Goal: Task Accomplishment & Management: Manage account settings

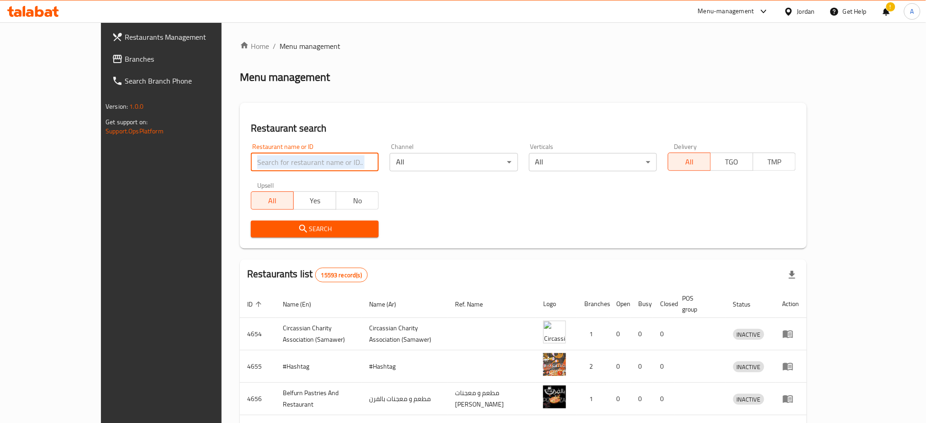
click at [302, 170] on input "search" at bounding box center [315, 162] width 128 height 18
type input "a"
type input "A"
type input "شاورما الخصيب"
click button "Search" at bounding box center [315, 229] width 128 height 17
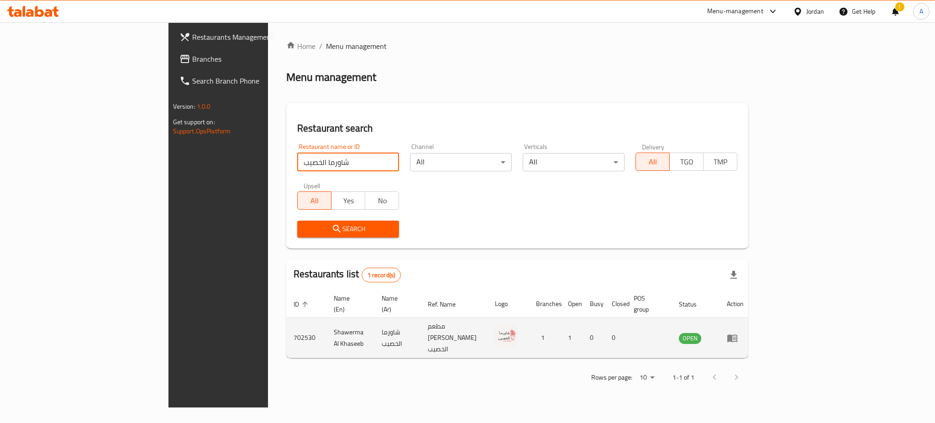
click at [751, 327] on td "enhanced table" at bounding box center [736, 338] width 32 height 40
click at [738, 334] on icon "enhanced table" at bounding box center [732, 338] width 10 height 8
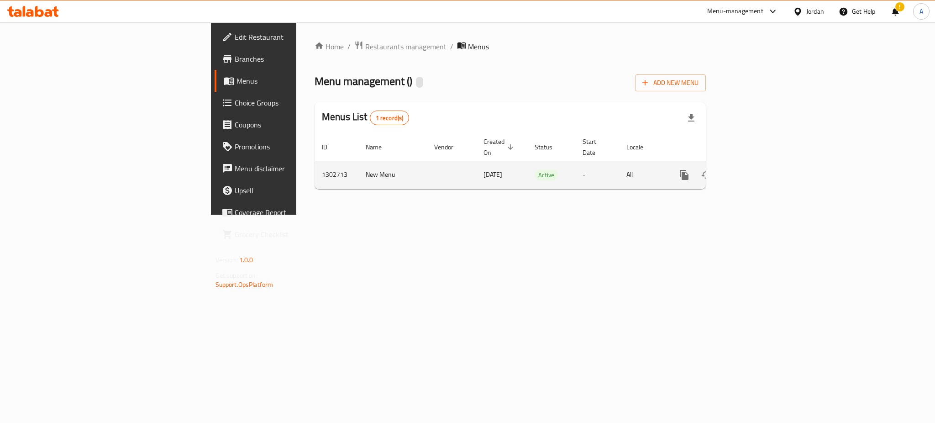
click at [756, 169] on icon "enhanced table" at bounding box center [750, 174] width 11 height 11
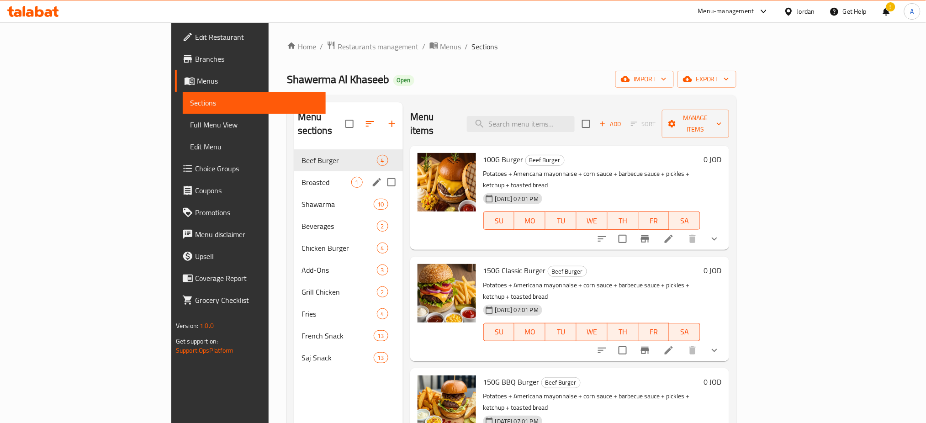
click at [301, 177] on span "Broasted" at bounding box center [326, 182] width 50 height 11
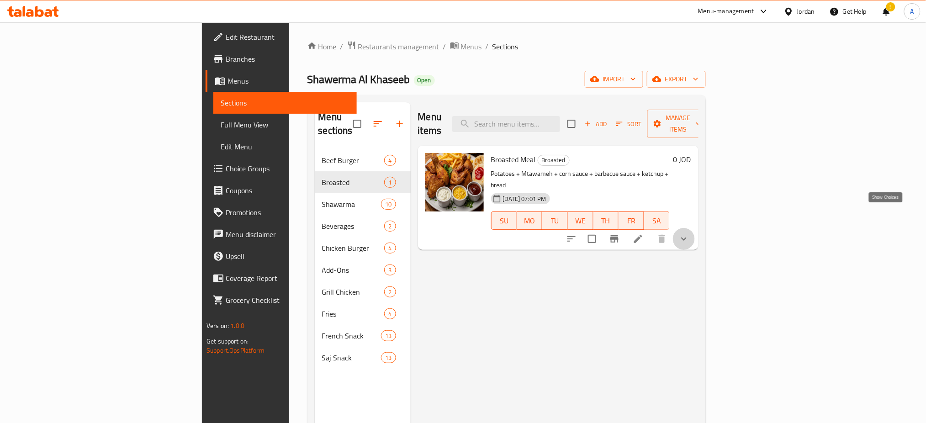
click at [686, 237] on icon "show more" at bounding box center [683, 238] width 5 height 3
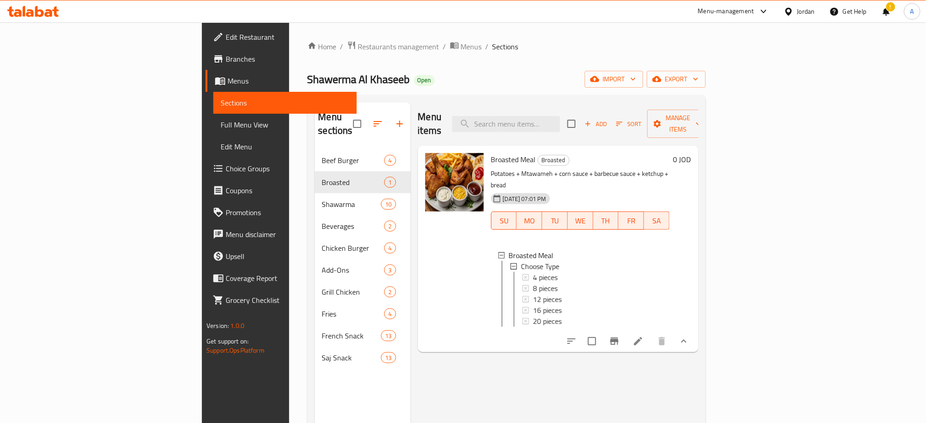
scroll to position [1, 0]
click at [643, 336] on icon at bounding box center [637, 341] width 11 height 11
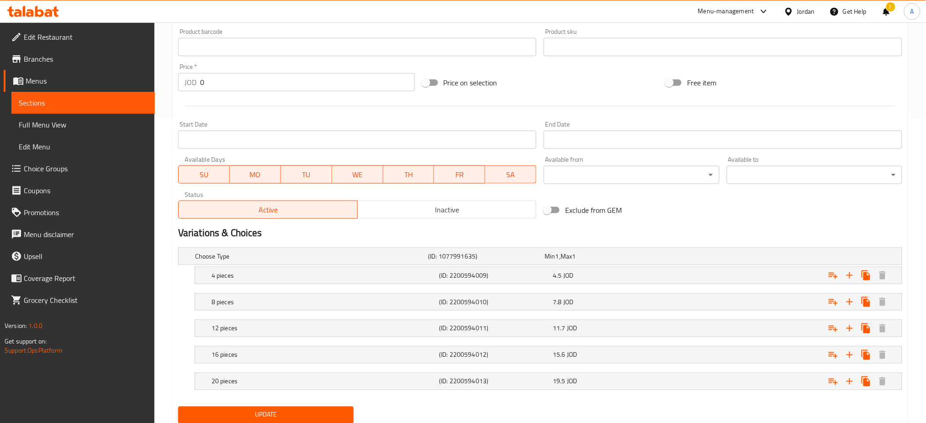
scroll to position [335, 0]
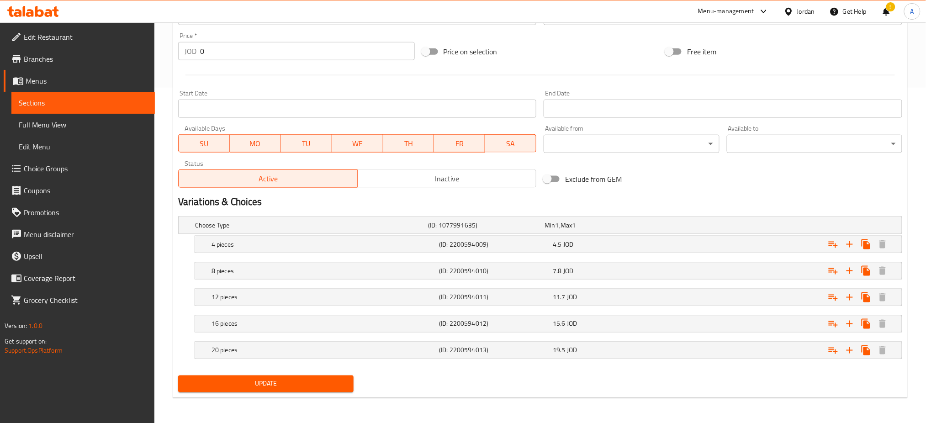
click at [74, 173] on span "Choice Groups" at bounding box center [86, 168] width 124 height 11
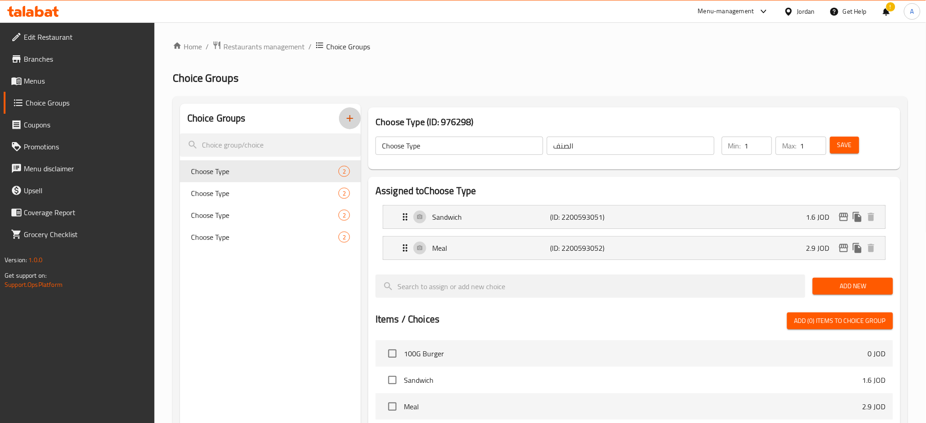
click at [340, 119] on button "button" at bounding box center [350, 118] width 22 height 22
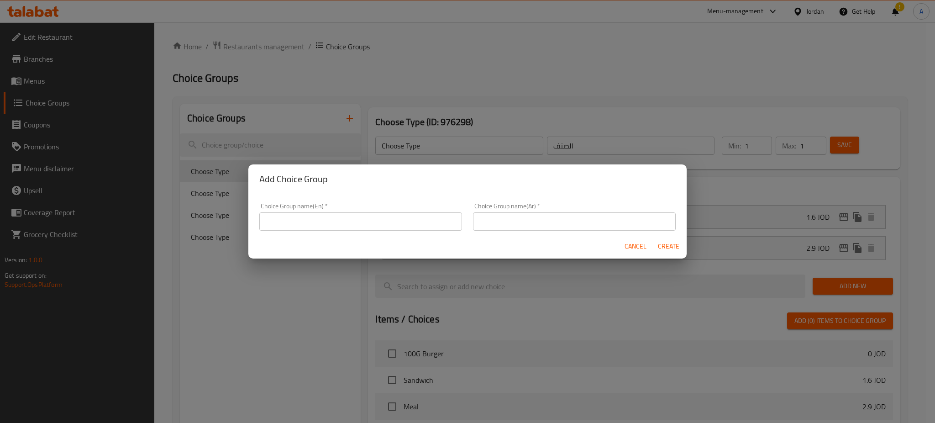
click at [348, 208] on div "Choice Group name(En)   * Choice Group name(En) *" at bounding box center [360, 217] width 203 height 28
click at [348, 216] on input "text" at bounding box center [360, 221] width 203 height 18
type input "y"
type input "Your choice of"
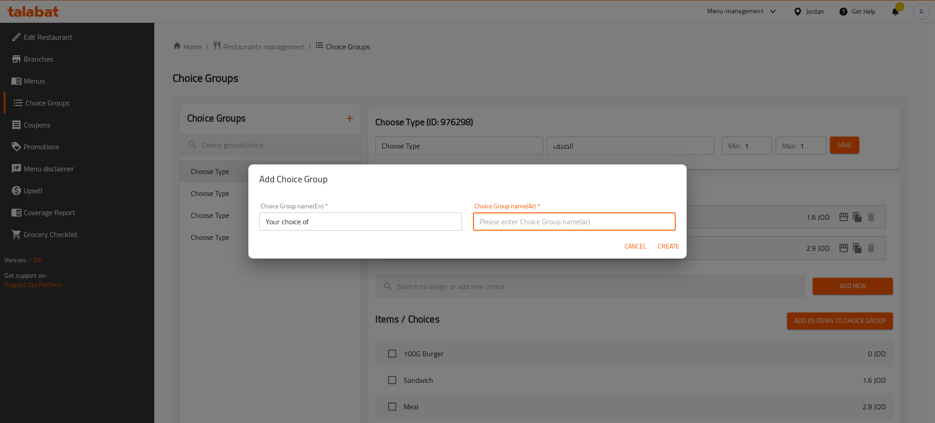
click at [509, 228] on input "text" at bounding box center [574, 221] width 203 height 18
type input "اختيارك من"
drag, startPoint x: 669, startPoint y: 243, endPoint x: 660, endPoint y: 242, distance: 9.6
click at [669, 243] on span "Create" at bounding box center [669, 246] width 22 height 11
type input "Your choice of"
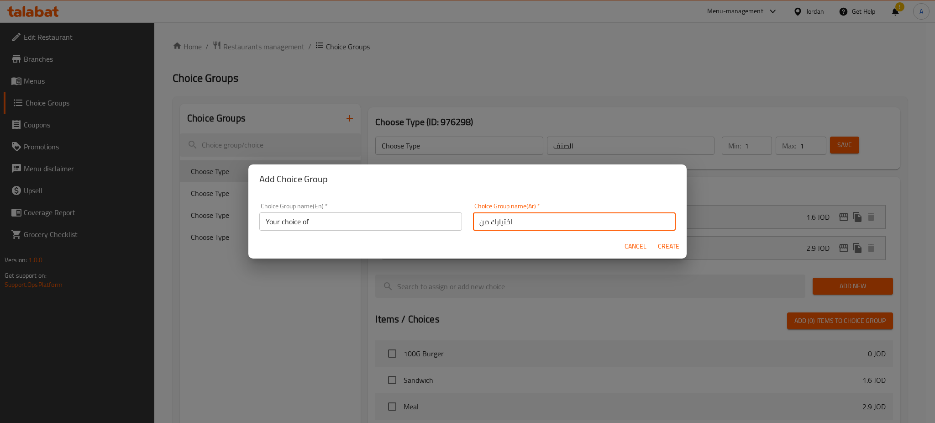
type input "اختيارك من"
type input "0"
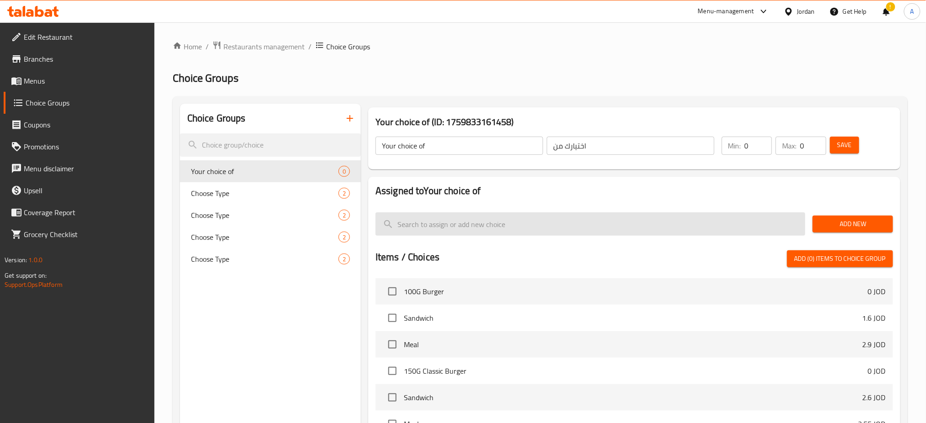
click at [721, 220] on input "search" at bounding box center [590, 223] width 430 height 23
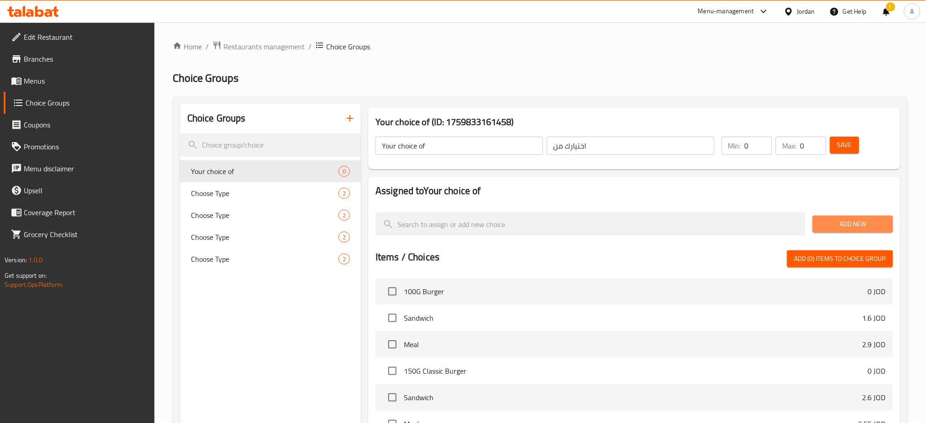
click at [858, 217] on button "Add New" at bounding box center [852, 224] width 80 height 17
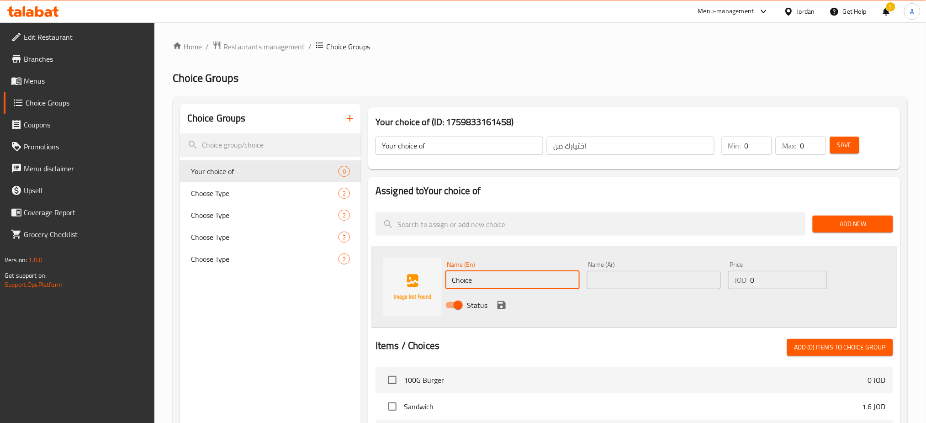
drag, startPoint x: 527, startPoint y: 271, endPoint x: 426, endPoint y: 271, distance: 101.4
click at [419, 274] on div "Name (En) Choice Name (En) Name (Ar) Name (Ar) Price JOD 0 Price Status" at bounding box center [634, 287] width 525 height 81
type input "ٍ"
type input "Spicy"
click at [668, 274] on input "text" at bounding box center [654, 280] width 134 height 18
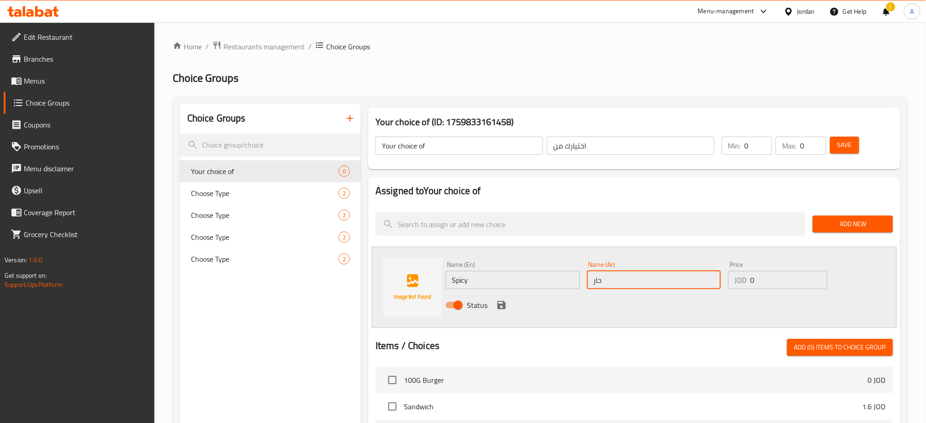
type input "حار"
click at [506, 308] on button "save" at bounding box center [502, 305] width 14 height 14
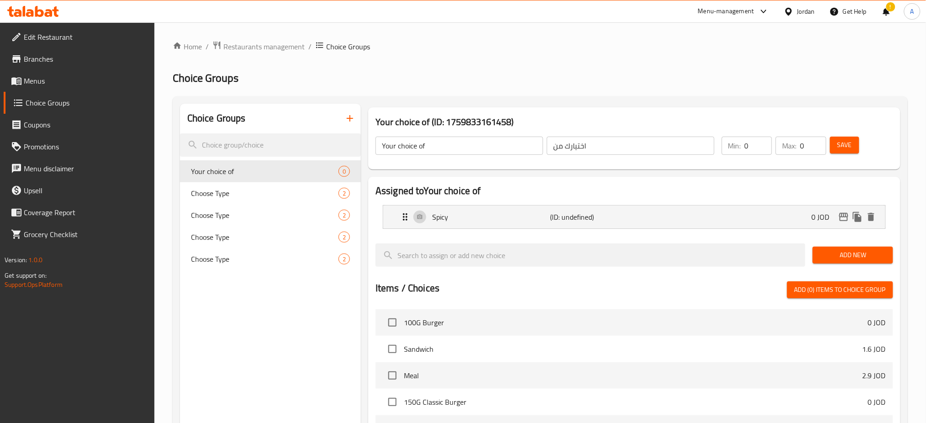
click at [841, 260] on span "Add New" at bounding box center [852, 254] width 65 height 11
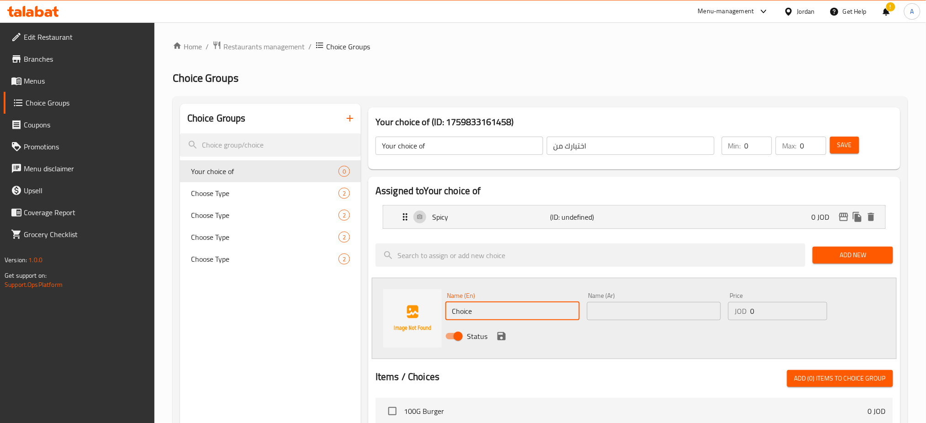
drag, startPoint x: 548, startPoint y: 306, endPoint x: 312, endPoint y: 274, distance: 238.2
click at [309, 274] on div "Choice Groups Your choice of 0 Choose Type 2 Choose Type 2 Choose Type 2 Choose…" at bounding box center [542, 413] width 724 height 619
type input "آ"
type input "Normal"
click at [608, 300] on div "Name (Ar) Name (Ar)" at bounding box center [654, 306] width 134 height 28
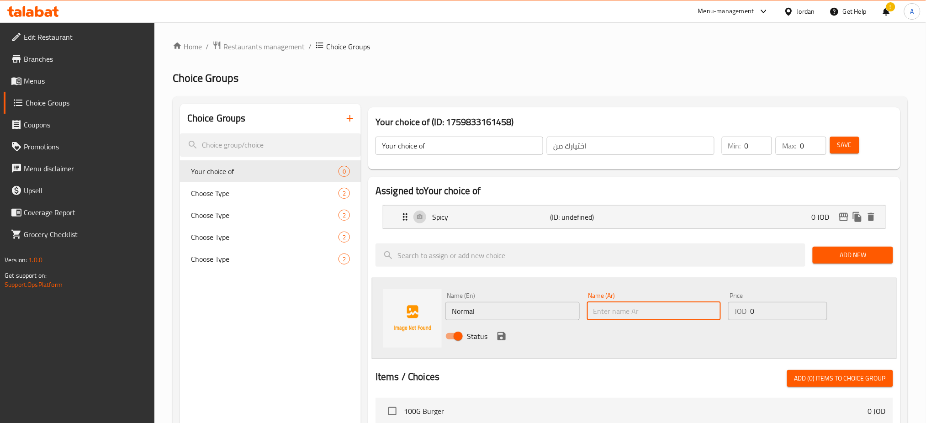
click at [611, 309] on input "text" at bounding box center [654, 311] width 134 height 18
type input "عادي"
click at [501, 335] on icon "save" at bounding box center [501, 336] width 8 height 8
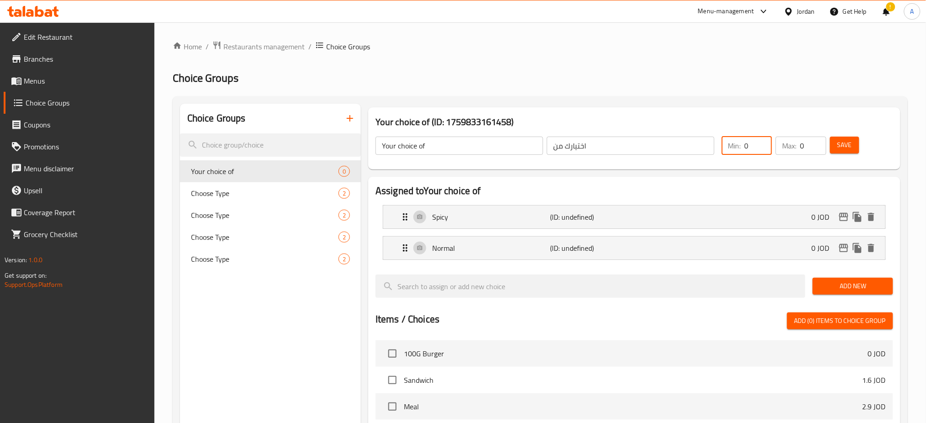
drag, startPoint x: 743, startPoint y: 146, endPoint x: 751, endPoint y: 145, distance: 8.2
click at [751, 145] on div "Min: 0 ​" at bounding box center [747, 146] width 50 height 18
type input "1"
drag, startPoint x: 801, startPoint y: 142, endPoint x: 807, endPoint y: 143, distance: 7.0
click at [807, 143] on input "0" at bounding box center [813, 146] width 26 height 18
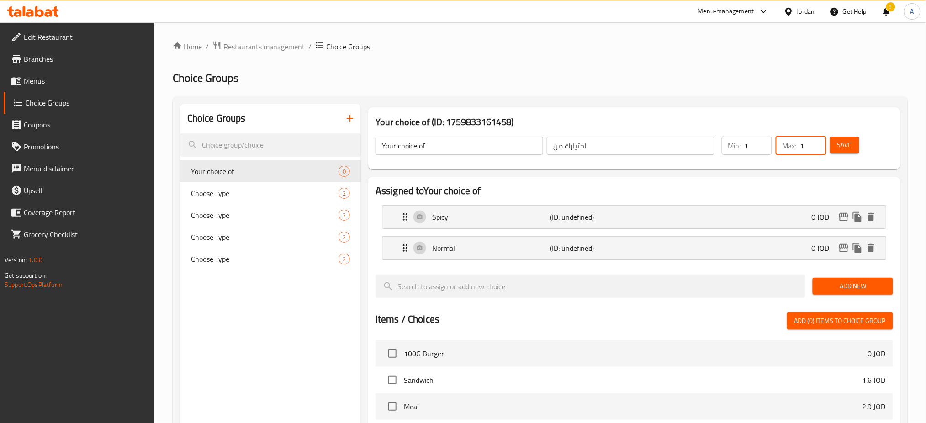
type input "1"
click at [849, 139] on span "Save" at bounding box center [844, 144] width 15 height 11
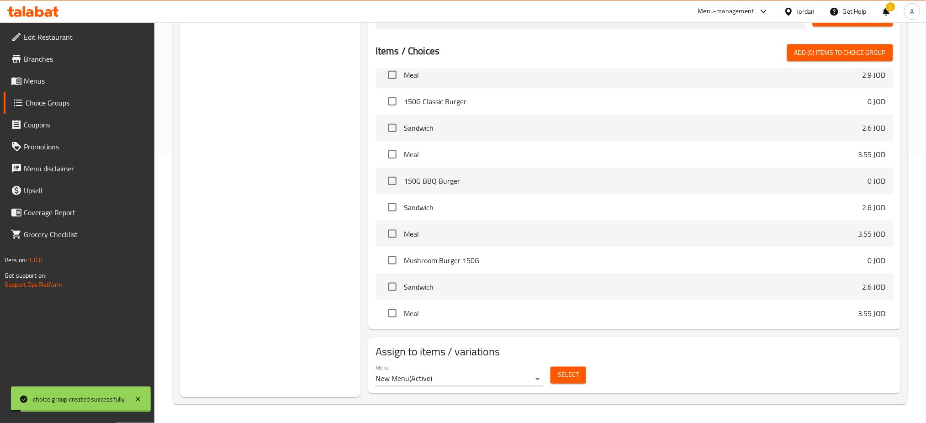
scroll to position [304, 0]
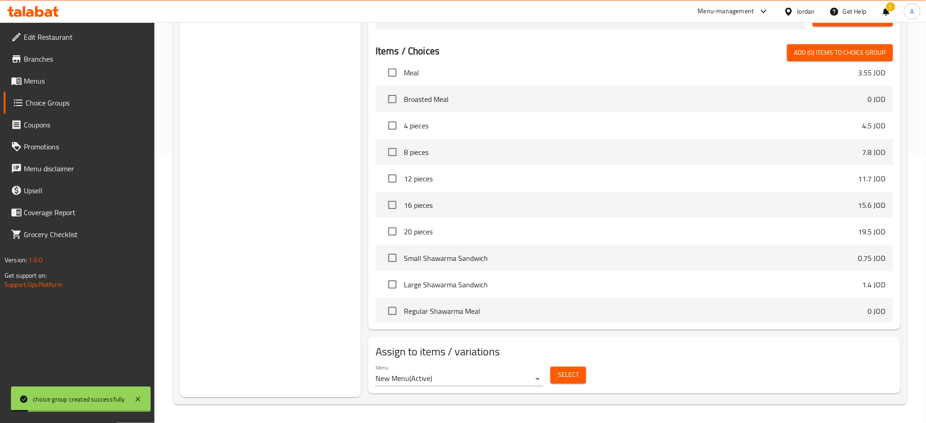
click at [473, 369] on div "Menu New Menu ( Active )" at bounding box center [459, 375] width 168 height 22
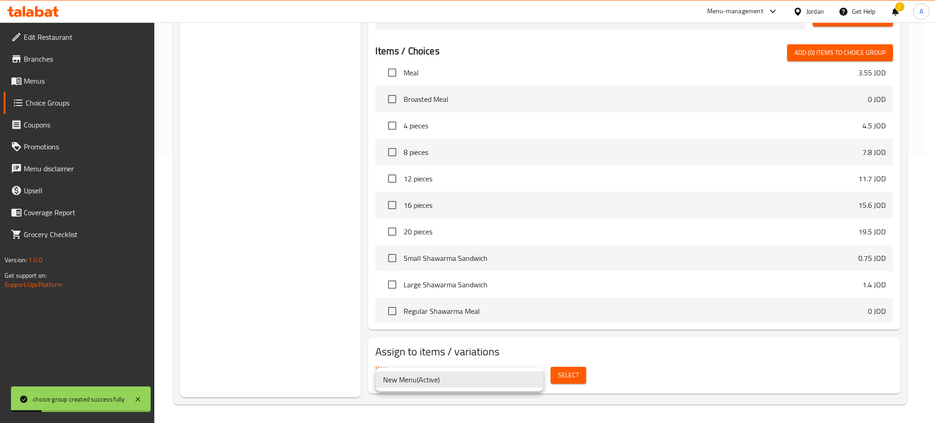
click at [576, 388] on div at bounding box center [467, 211] width 935 height 423
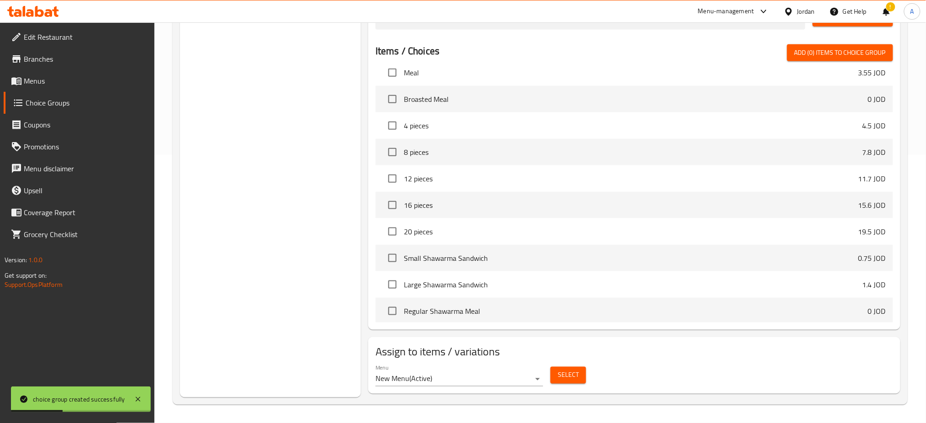
click at [580, 374] on button "Select" at bounding box center [568, 375] width 36 height 17
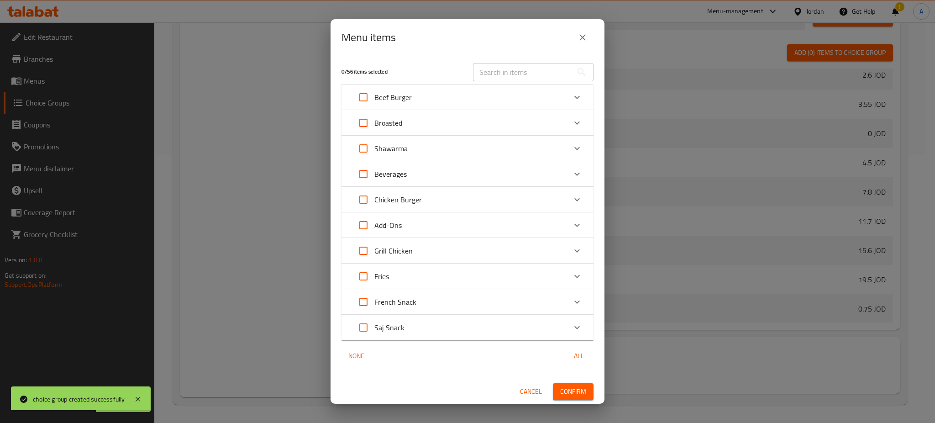
click at [364, 130] on input "Expand" at bounding box center [364, 123] width 22 height 22
checkbox input "true"
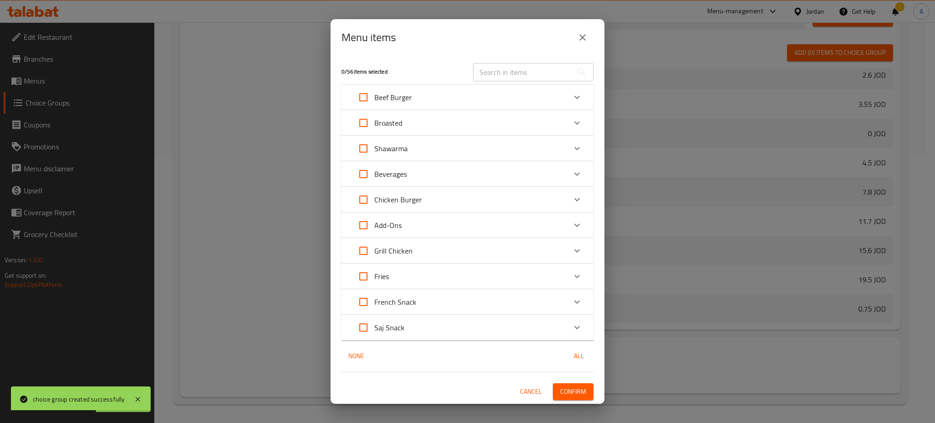
checkbox input "true"
click at [561, 379] on div "1 / 56 items selected ​ Beef Burger 100G Burger 0 JOD Choose Type Sandwich 1.6 …" at bounding box center [468, 230] width 274 height 348
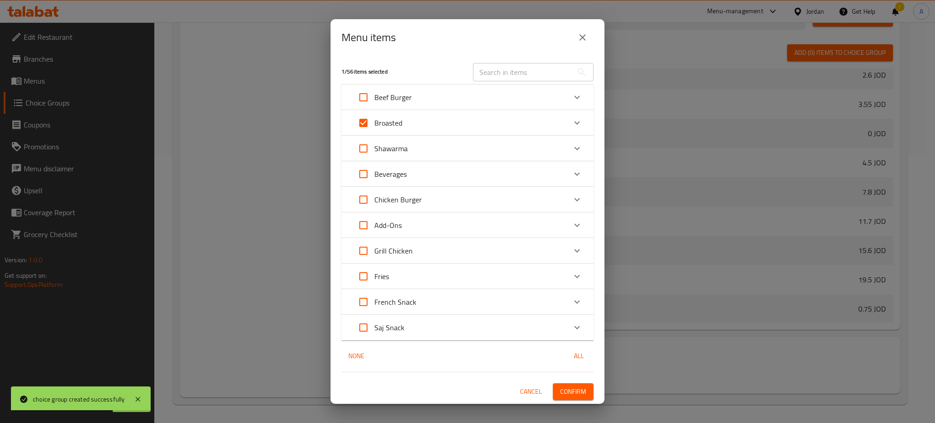
click at [561, 386] on span "Confirm" at bounding box center [573, 391] width 26 height 11
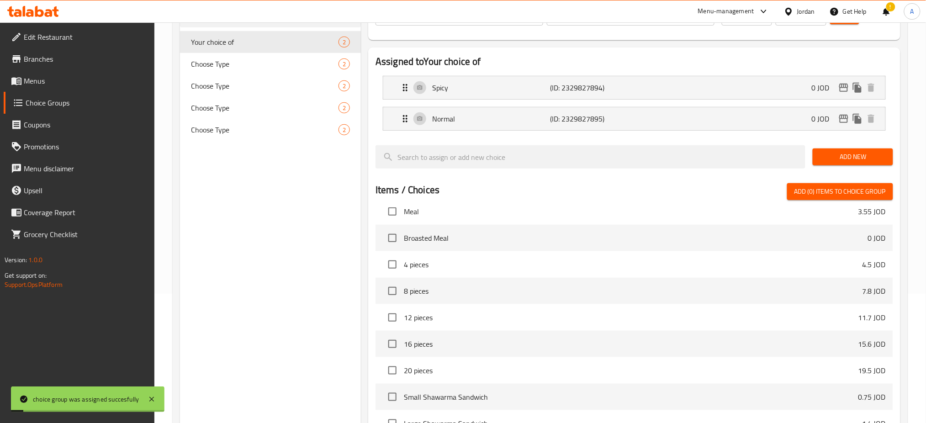
scroll to position [0, 0]
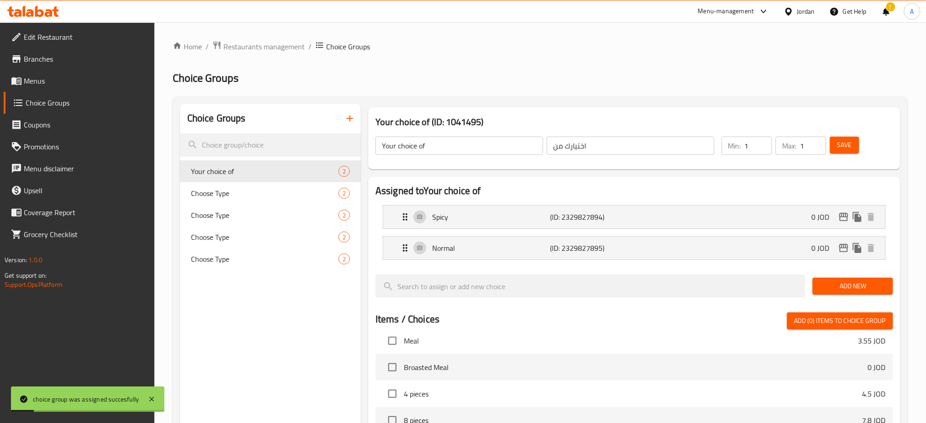
click at [26, 75] on span "Menus" at bounding box center [86, 80] width 124 height 11
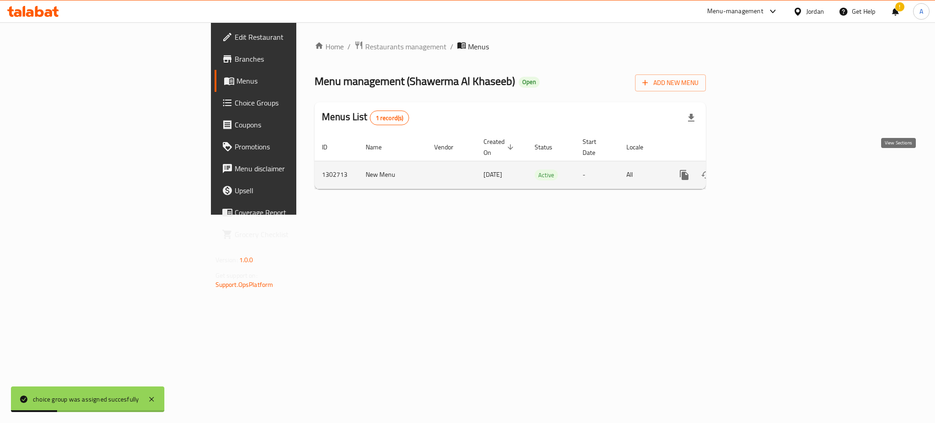
click at [756, 169] on icon "enhanced table" at bounding box center [750, 174] width 11 height 11
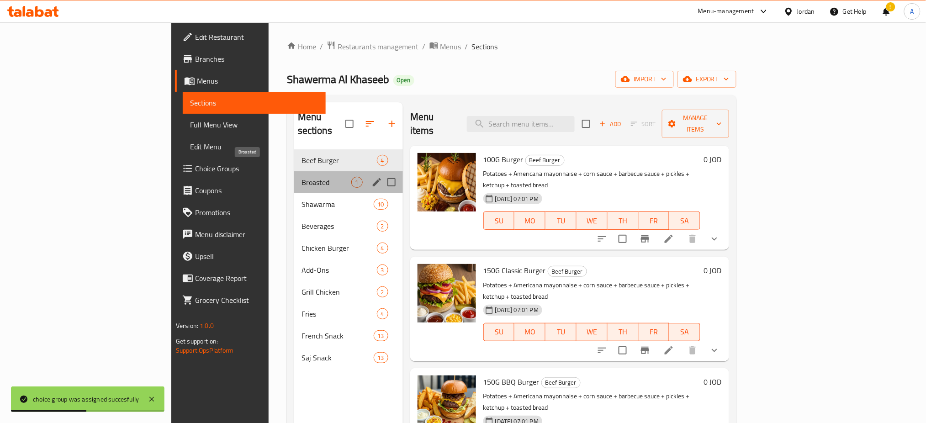
click at [301, 177] on span "Broasted" at bounding box center [326, 182] width 50 height 11
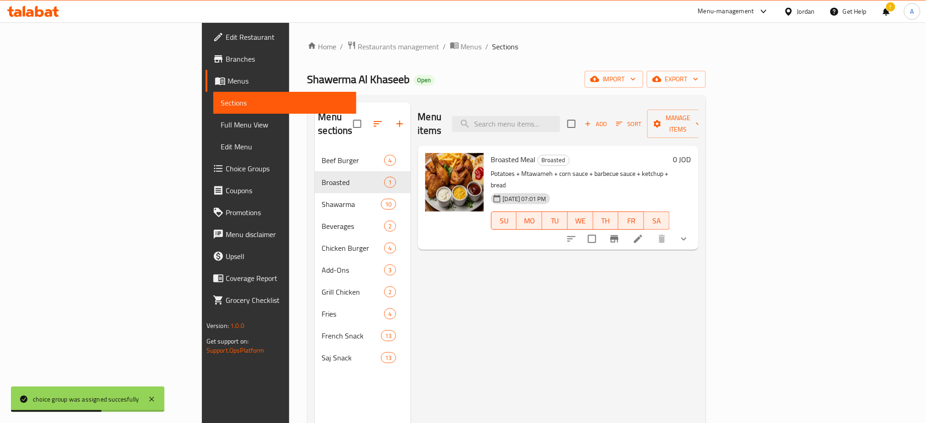
click at [691, 201] on div "0 JOD" at bounding box center [679, 198] width 21 height 90
click at [689, 233] on icon "show more" at bounding box center [683, 238] width 11 height 11
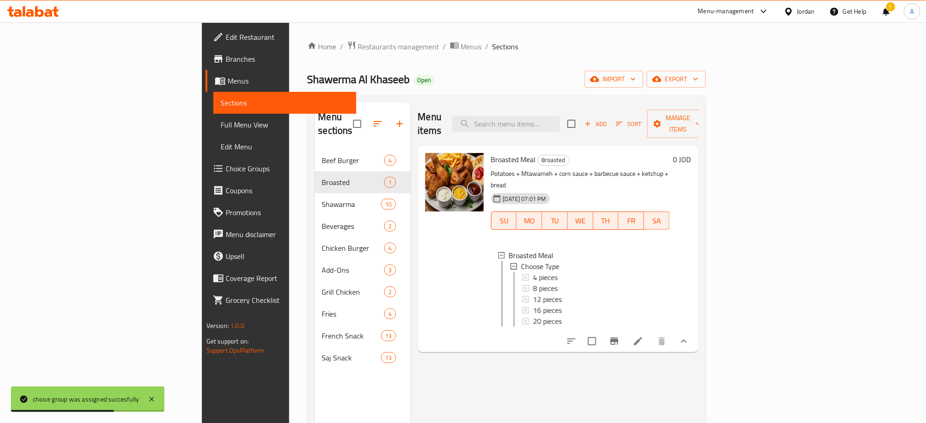
scroll to position [1, 0]
click at [651, 333] on li at bounding box center [638, 341] width 26 height 16
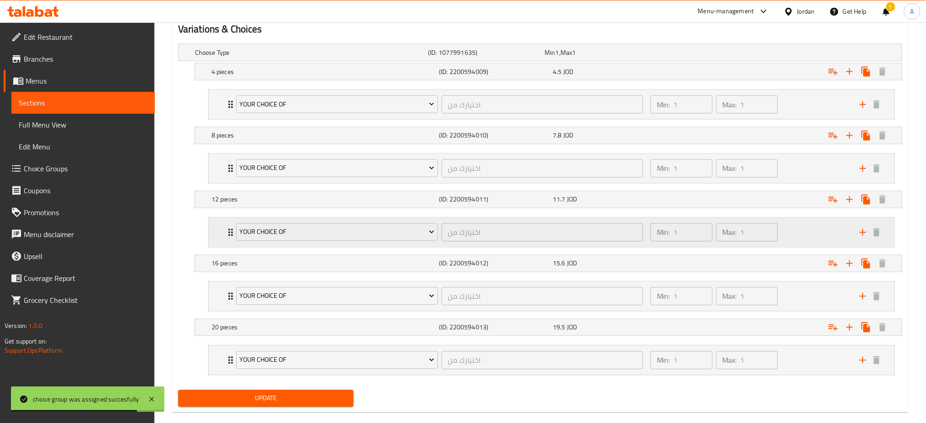
scroll to position [523, 0]
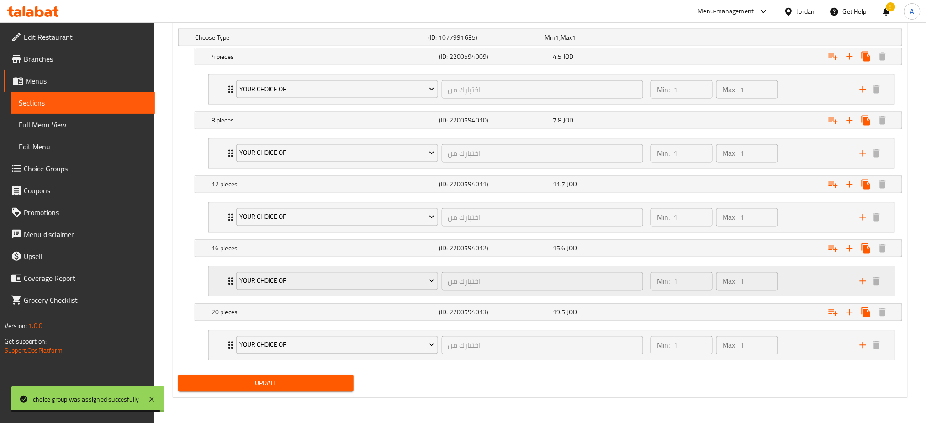
click at [838, 281] on div "Min: 1 ​ Max: 1 ​" at bounding box center [749, 281] width 209 height 29
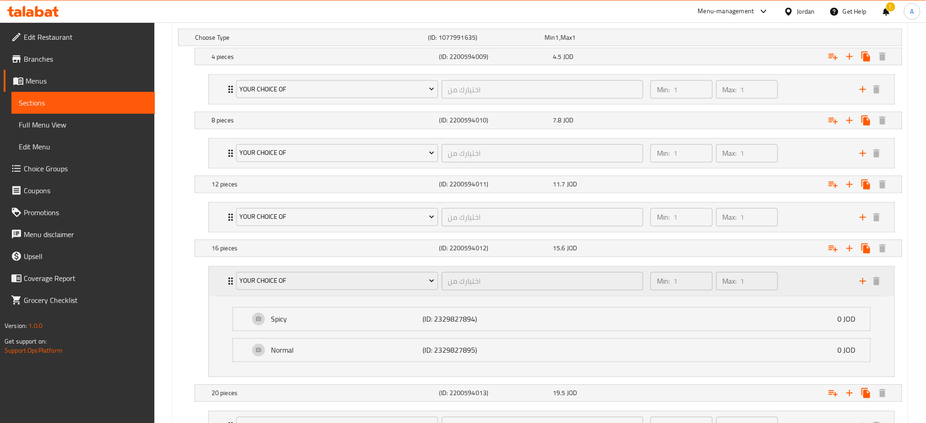
click at [828, 281] on div "Min: 1 ​ Max: 1 ​" at bounding box center [749, 281] width 209 height 29
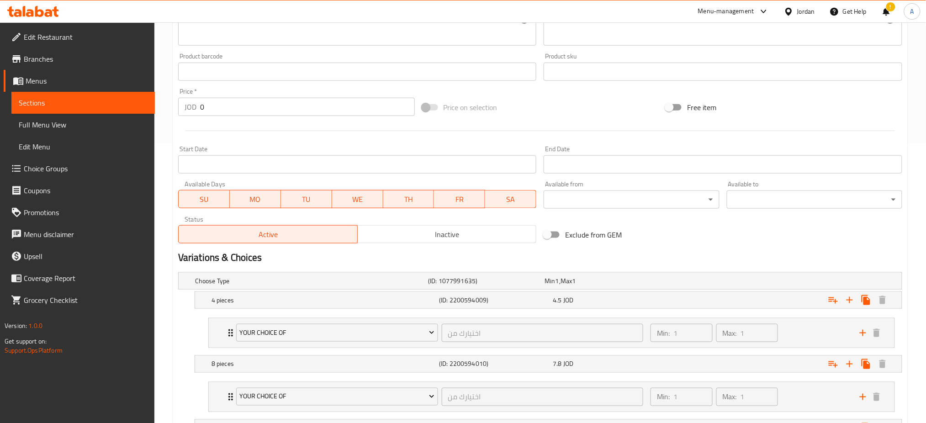
scroll to position [0, 0]
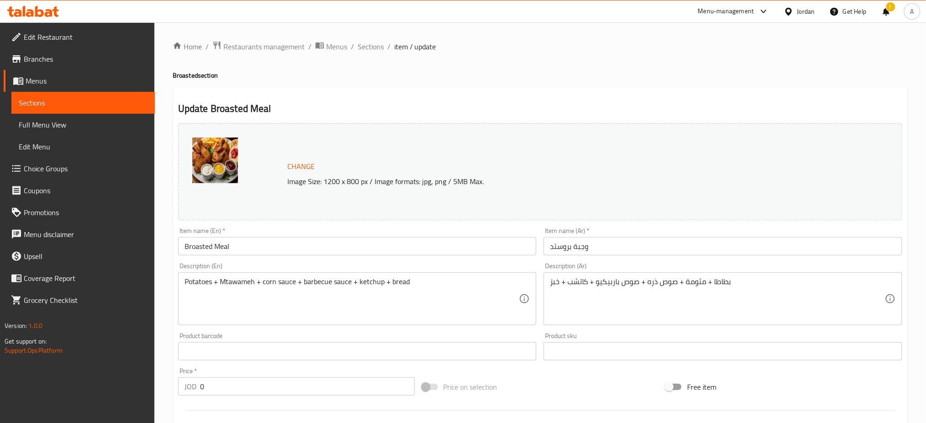
click at [75, 110] on link "Sections" at bounding box center [82, 103] width 143 height 22
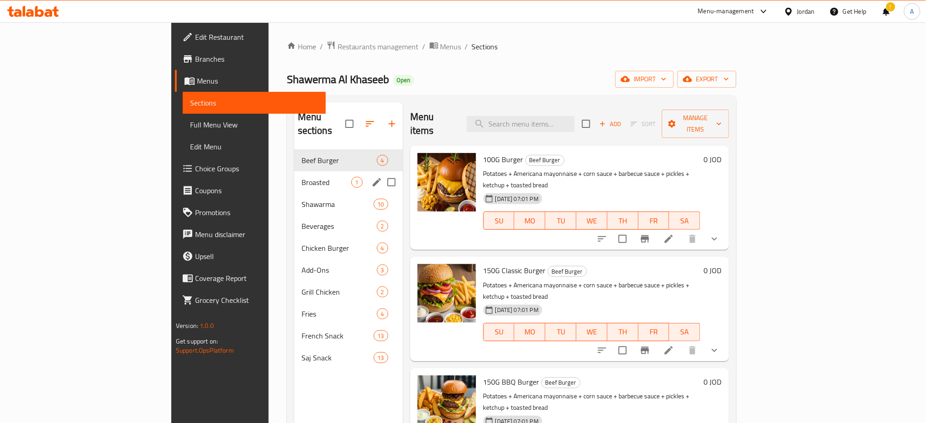
click at [294, 175] on div "Broasted 1" at bounding box center [348, 182] width 109 height 22
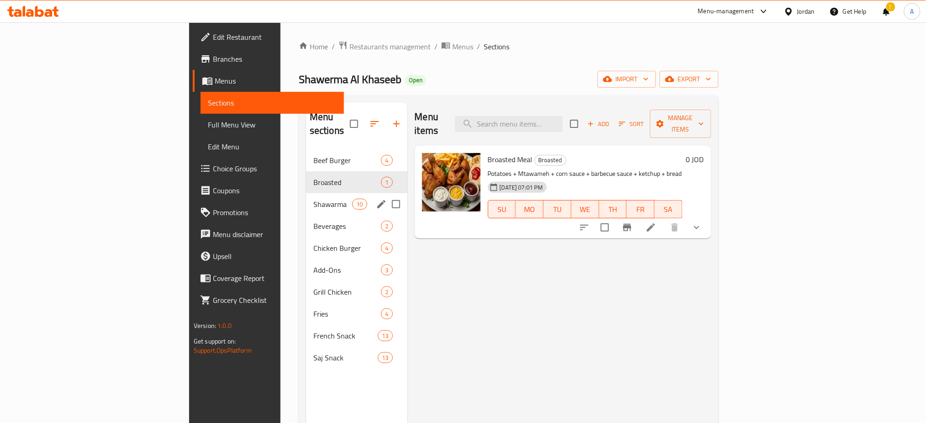
click at [313, 199] on span "Shawarma" at bounding box center [332, 204] width 39 height 11
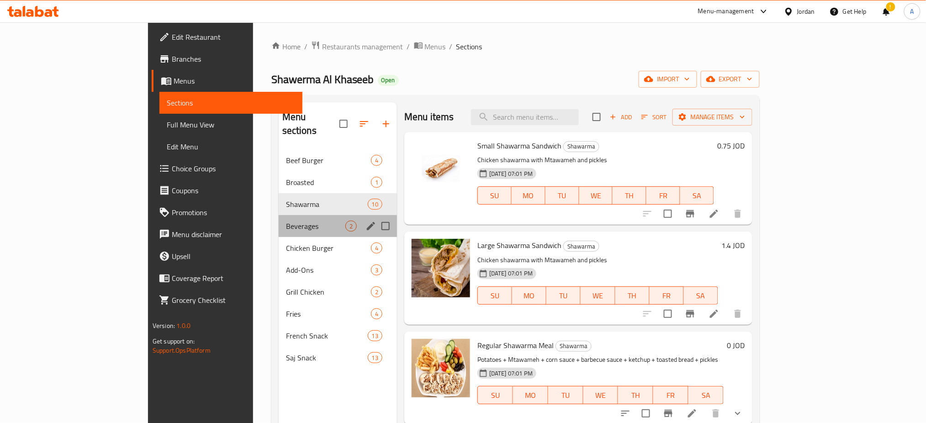
click at [279, 215] on div "Beverages 2" at bounding box center [338, 226] width 118 height 22
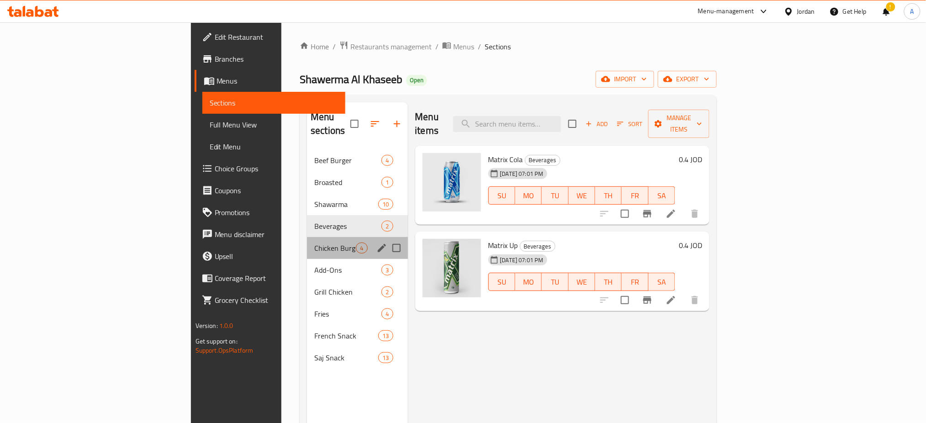
click at [307, 237] on div "Chicken Burger 4" at bounding box center [357, 248] width 100 height 22
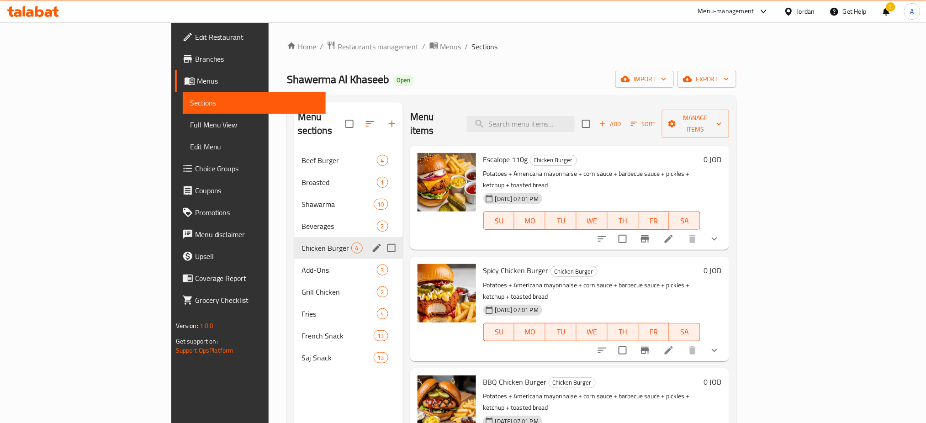
click at [294, 259] on div "Add-Ons 3" at bounding box center [348, 270] width 109 height 22
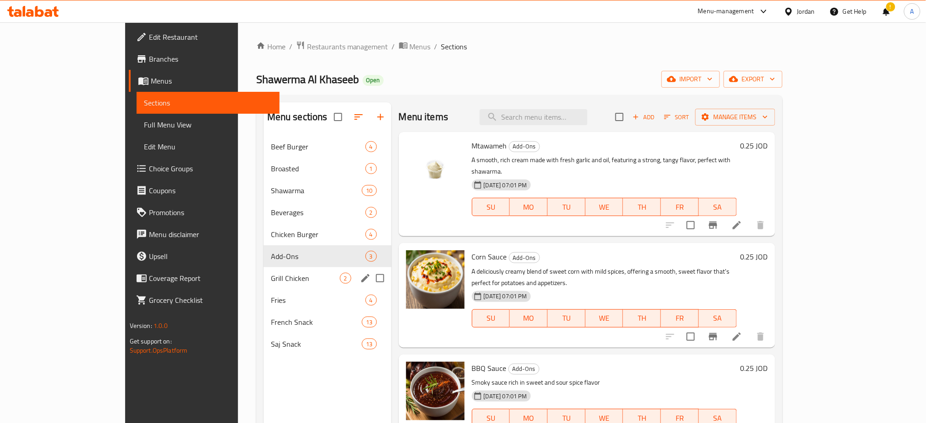
click at [271, 283] on span "Grill Chicken" at bounding box center [305, 278] width 69 height 11
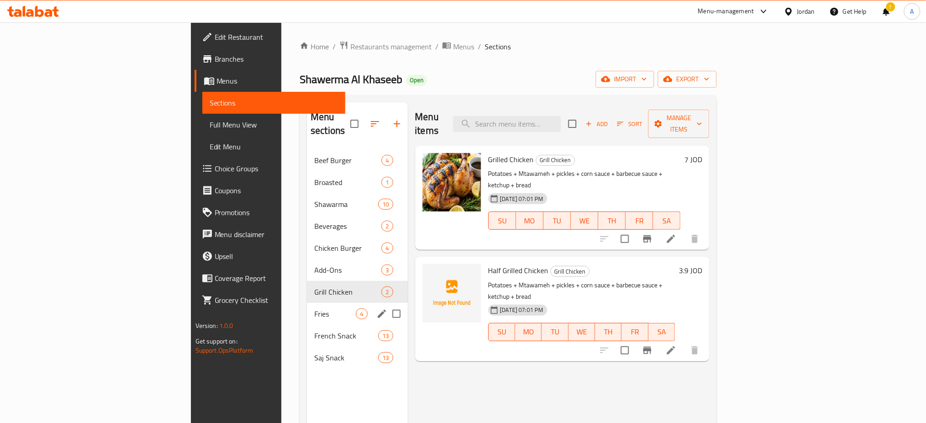
click at [314, 308] on span "Fries" at bounding box center [335, 313] width 42 height 11
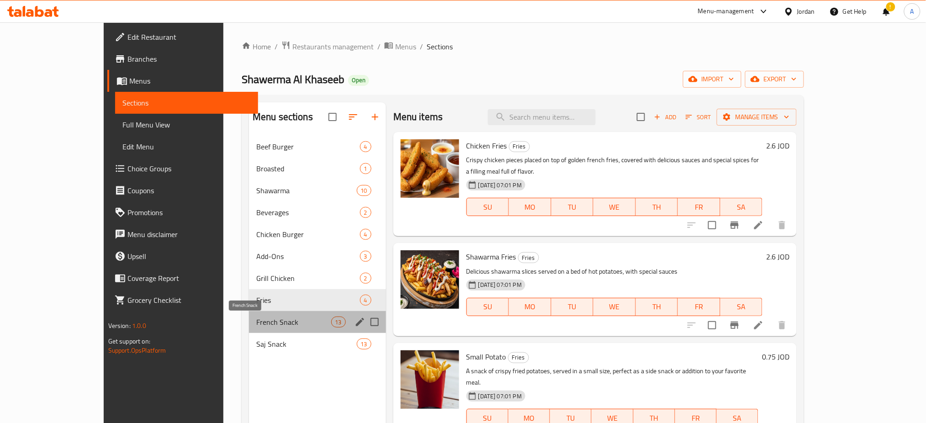
click at [256, 326] on span "French Snack" at bounding box center [293, 321] width 74 height 11
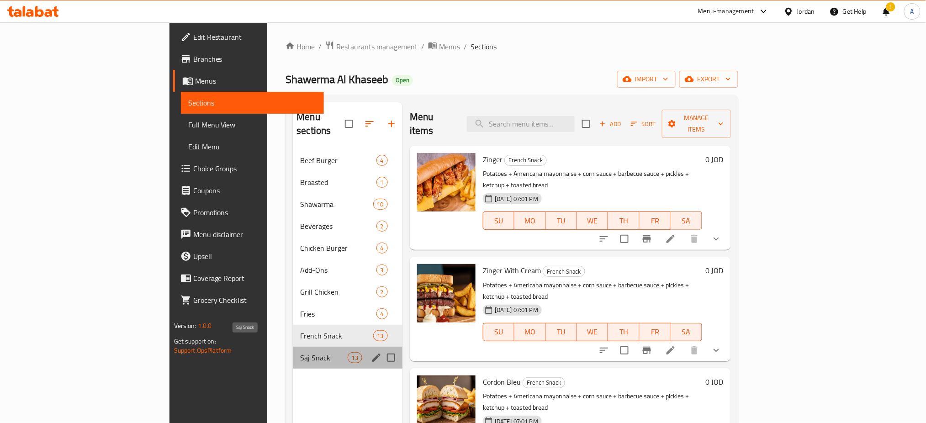
click at [300, 352] on span "Saj Snack" at bounding box center [323, 357] width 47 height 11
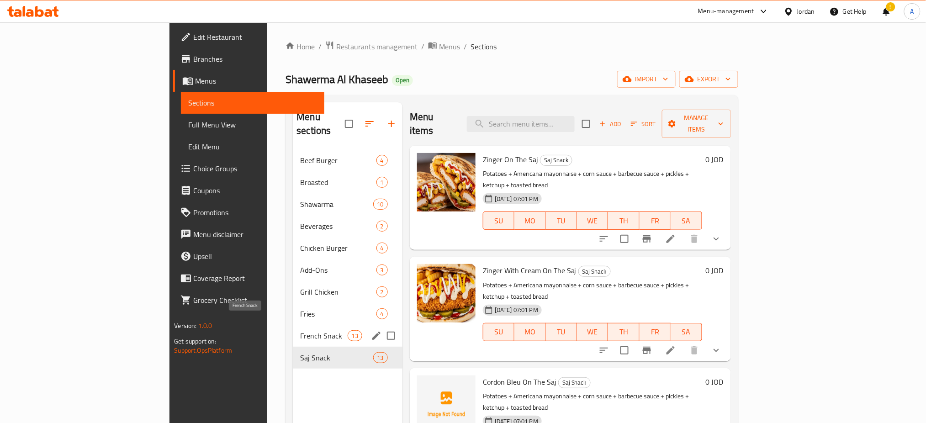
click at [300, 330] on span "French Snack" at bounding box center [323, 335] width 47 height 11
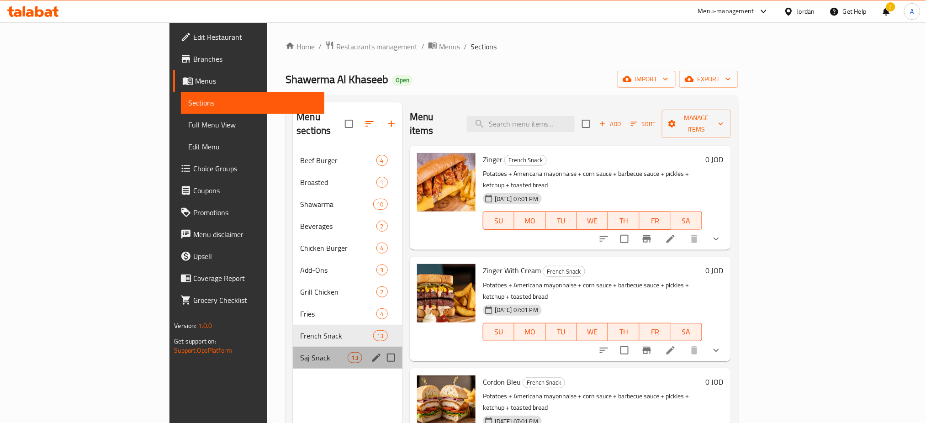
click at [300, 352] on span "Saj Snack" at bounding box center [323, 357] width 47 height 11
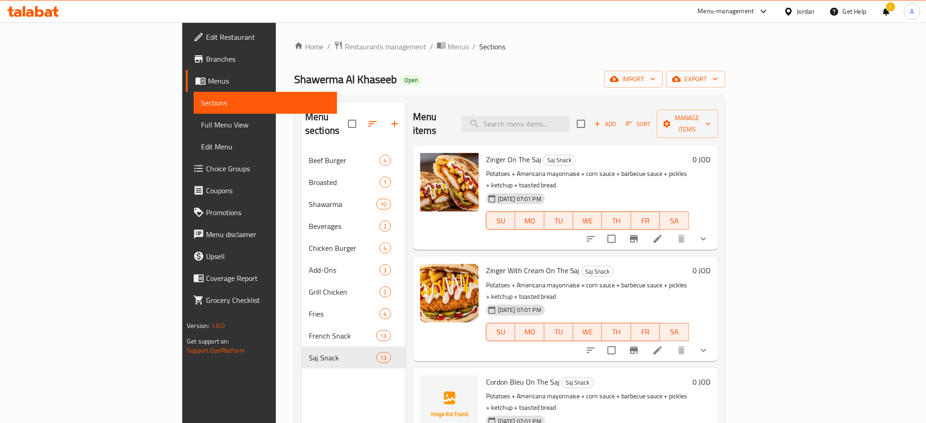
scroll to position [61, 0]
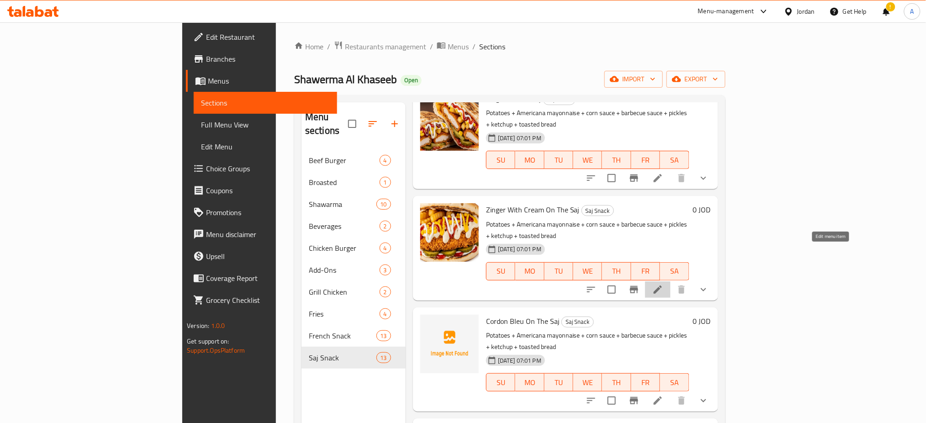
click at [663, 284] on icon at bounding box center [657, 289] width 11 height 11
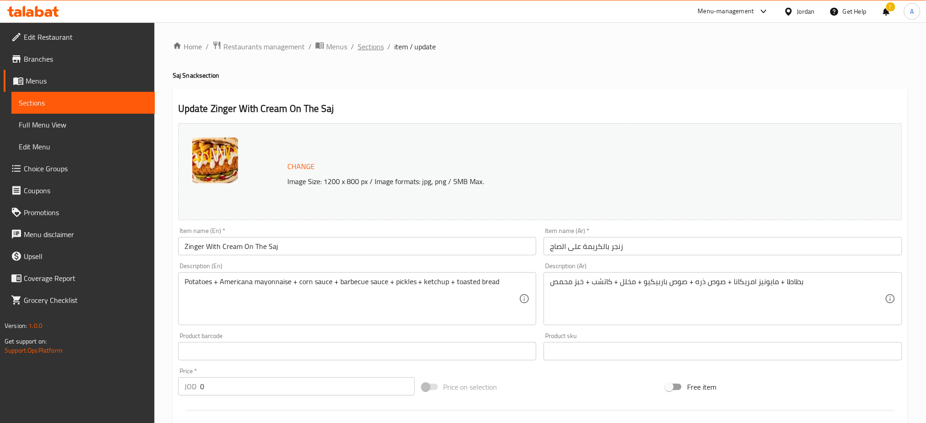
click at [371, 44] on span "Sections" at bounding box center [371, 46] width 26 height 11
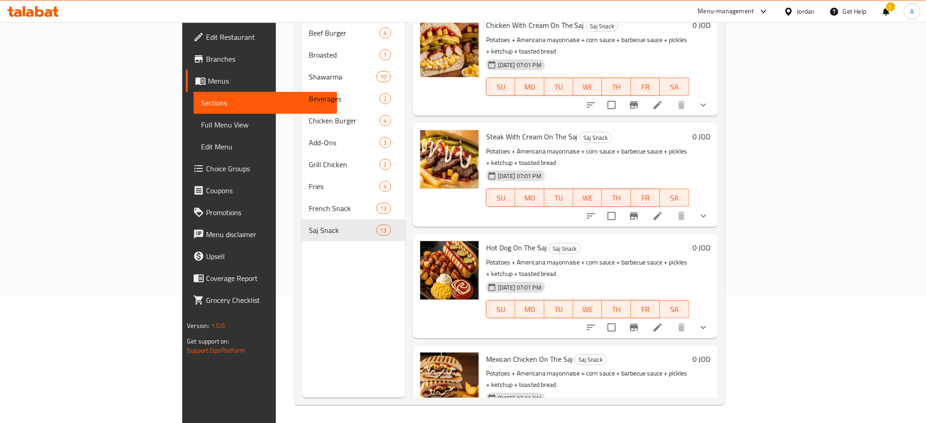
scroll to position [128, 0]
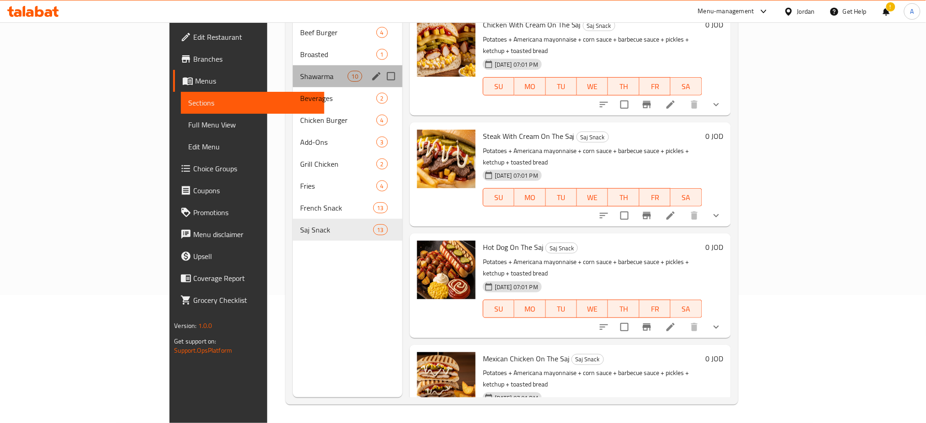
click at [293, 65] on div "Shawarma 10" at bounding box center [348, 76] width 110 height 22
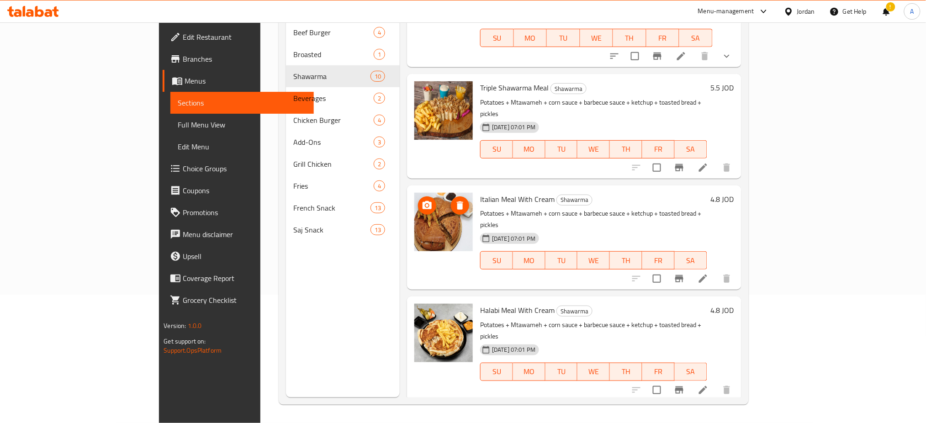
scroll to position [475, 0]
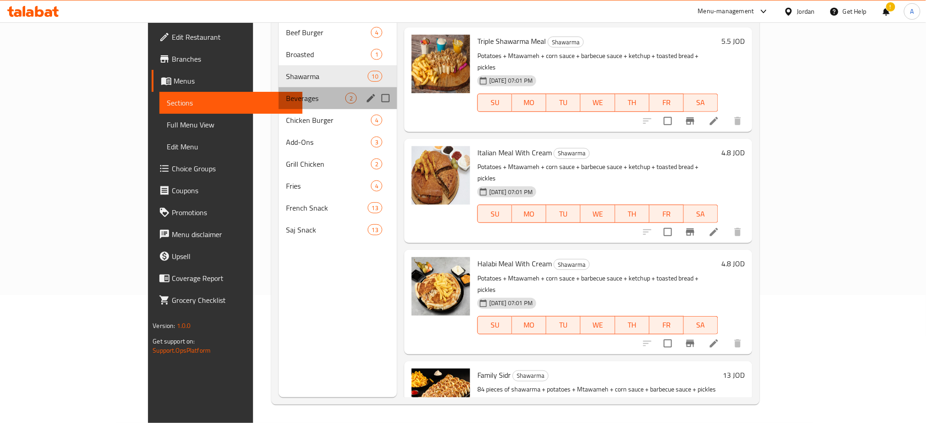
click at [279, 87] on div "Beverages 2" at bounding box center [338, 98] width 118 height 22
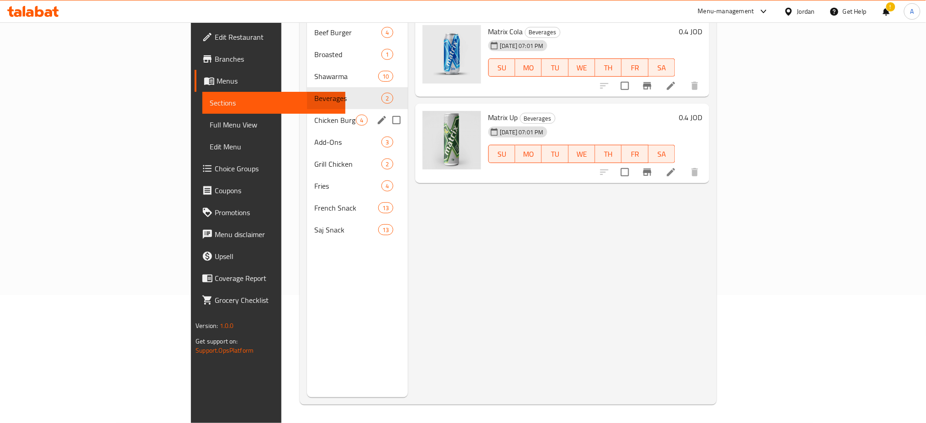
click at [307, 109] on div "Chicken Burger 4" at bounding box center [357, 120] width 100 height 22
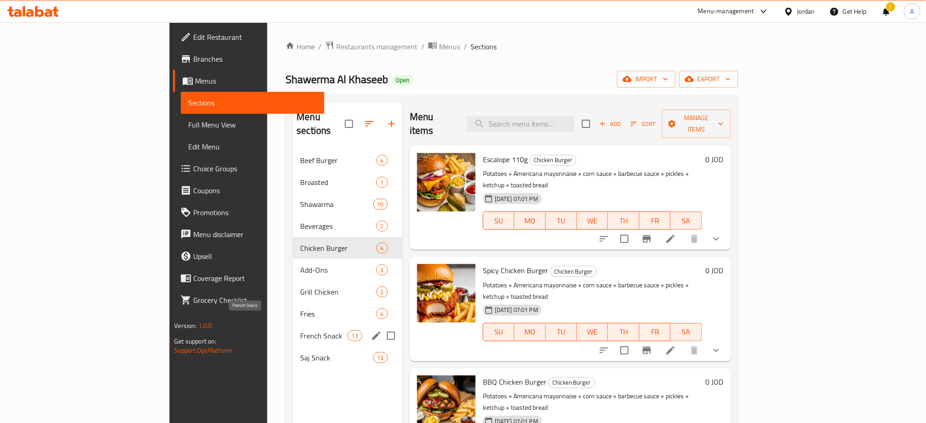
drag, startPoint x: 229, startPoint y: 318, endPoint x: 259, endPoint y: 318, distance: 30.1
click at [300, 330] on span "French Snack" at bounding box center [323, 335] width 47 height 11
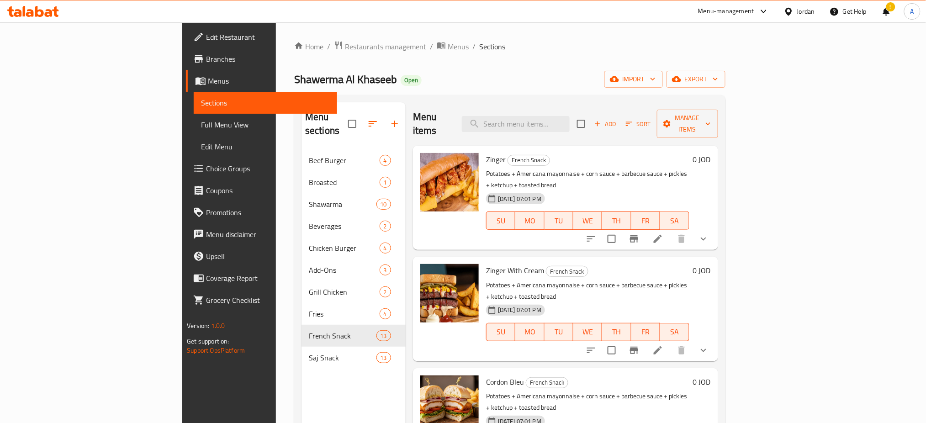
click at [663, 233] on icon at bounding box center [657, 238] width 11 height 11
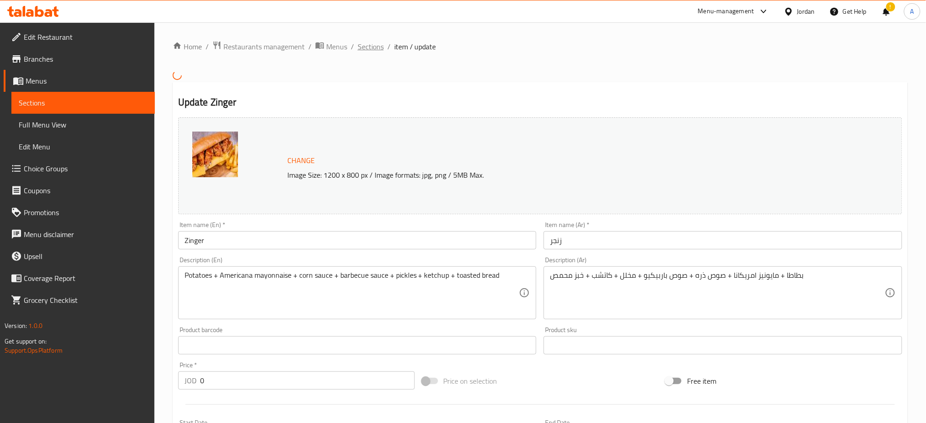
click at [374, 49] on span "Sections" at bounding box center [371, 46] width 26 height 11
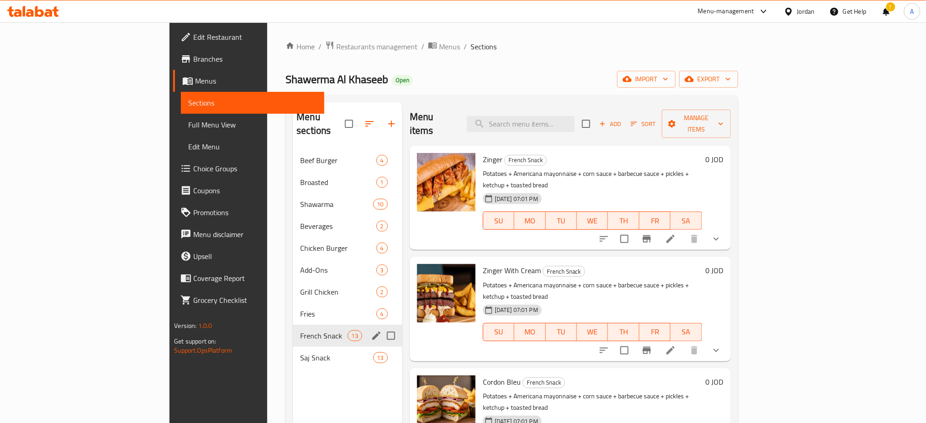
click at [285, 374] on div "Menu sections Beef Burger 4 Broasted 1 Shawarma 10 Beverages 2 Chicken Burger 4…" at bounding box center [511, 313] width 452 height 437
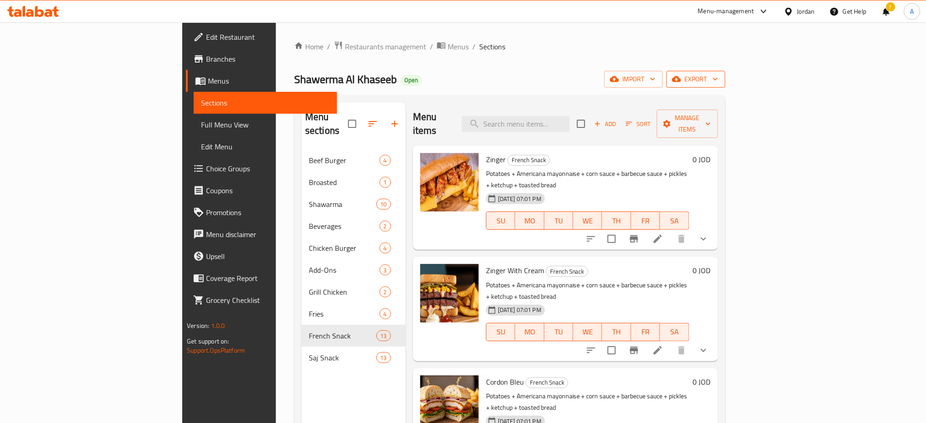
click at [718, 79] on span "export" at bounding box center [696, 79] width 44 height 11
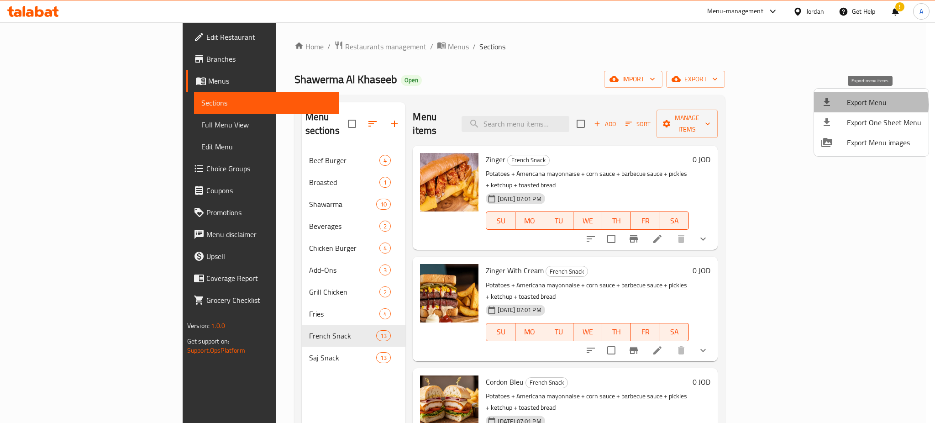
click at [862, 105] on span "Export Menu" at bounding box center [884, 102] width 74 height 11
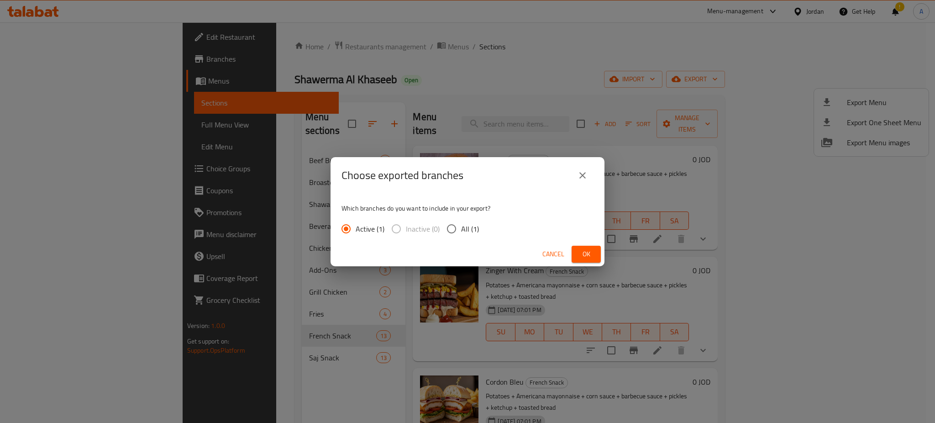
click at [575, 253] on button "Ok" at bounding box center [586, 254] width 29 height 17
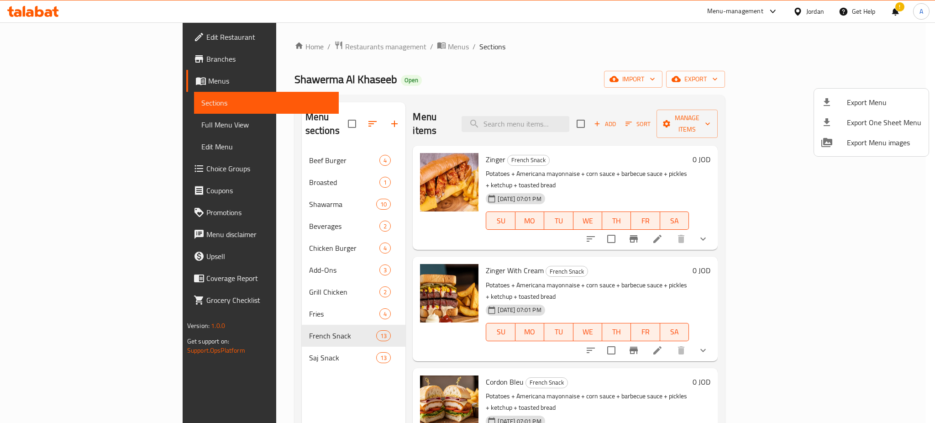
click at [104, 78] on div at bounding box center [467, 211] width 935 height 423
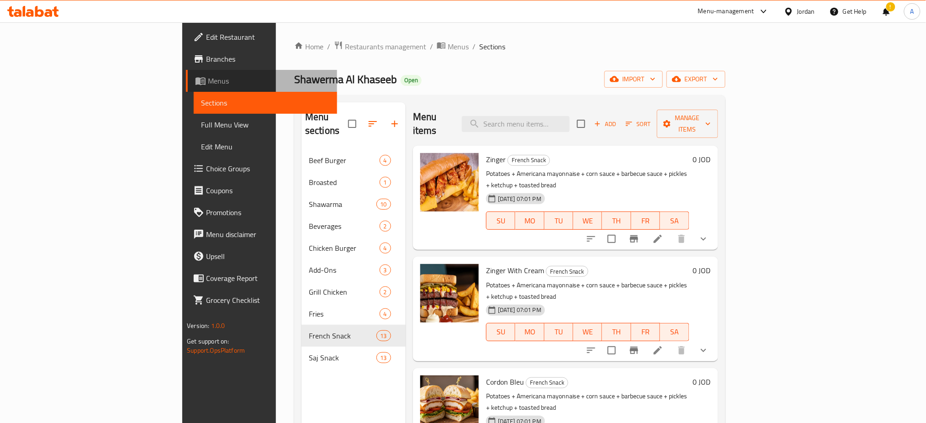
click at [208, 79] on span "Menus" at bounding box center [269, 80] width 122 height 11
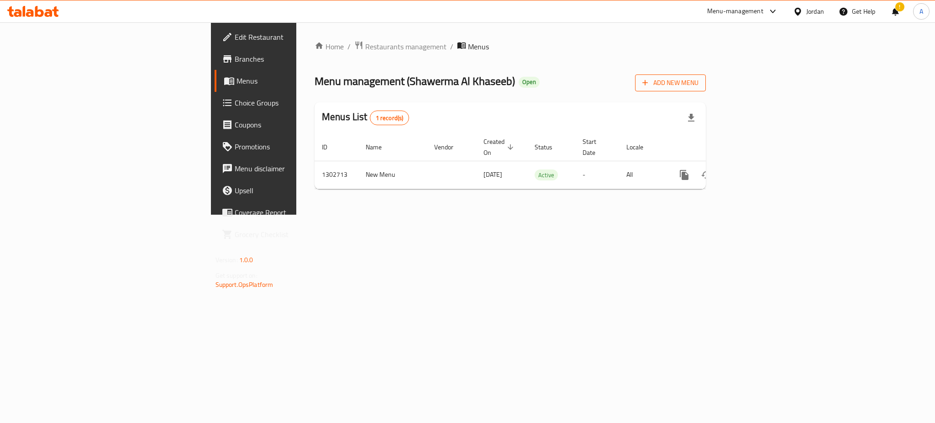
click at [706, 75] on button "Add New Menu" at bounding box center [670, 82] width 71 height 17
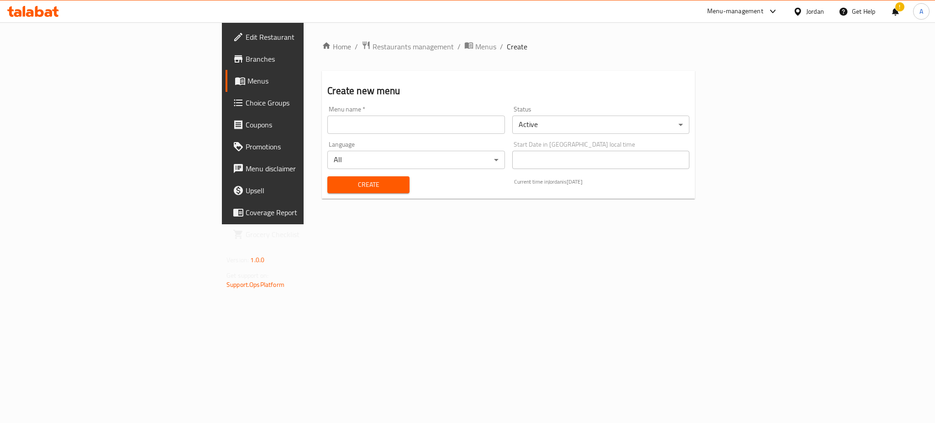
click at [403, 119] on input "text" at bounding box center [415, 125] width 177 height 18
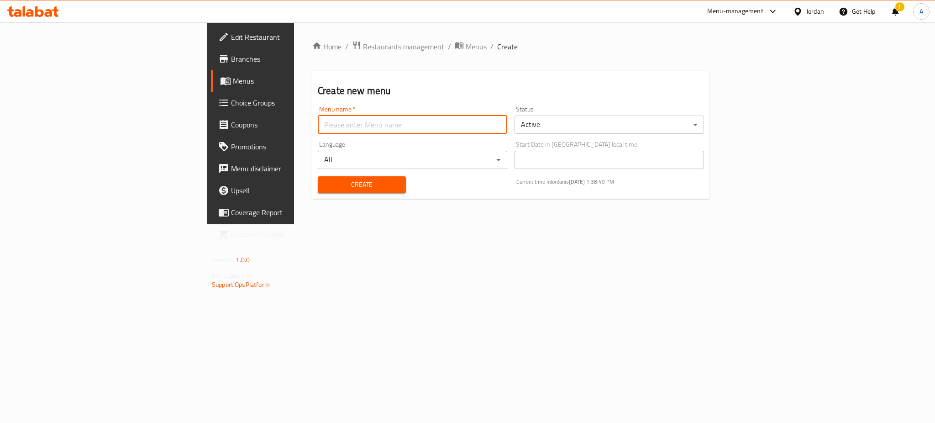
type input "new menu"
click at [620, 127] on body "​ Menu-management Jordan Get Help ! A Edit Restaurant Branches Menus Choice Gro…" at bounding box center [467, 222] width 935 height 400
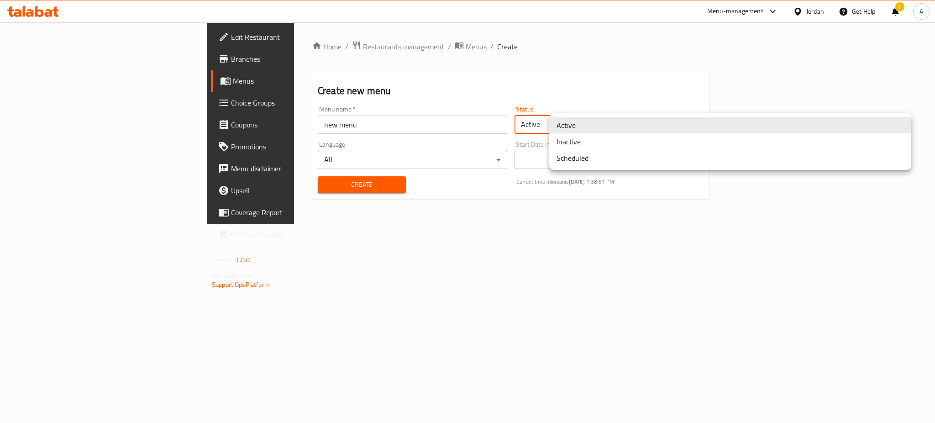
click at [614, 143] on li "Inactive" at bounding box center [730, 141] width 362 height 16
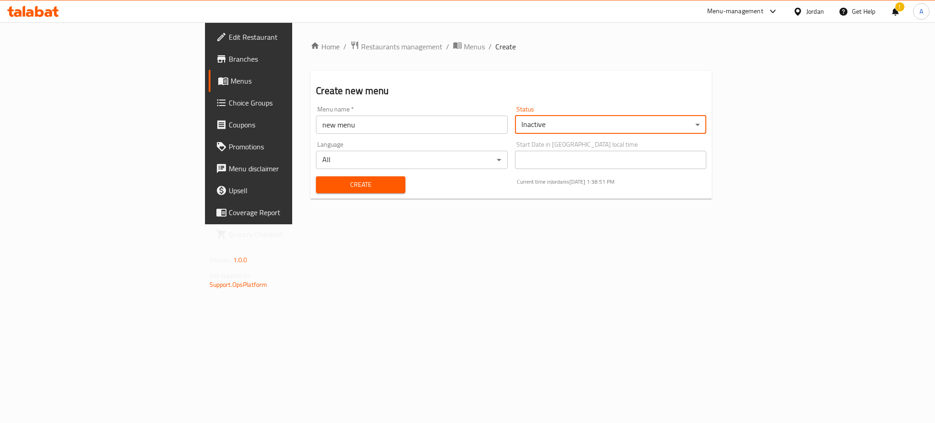
click at [323, 189] on span "Create" at bounding box center [360, 184] width 75 height 11
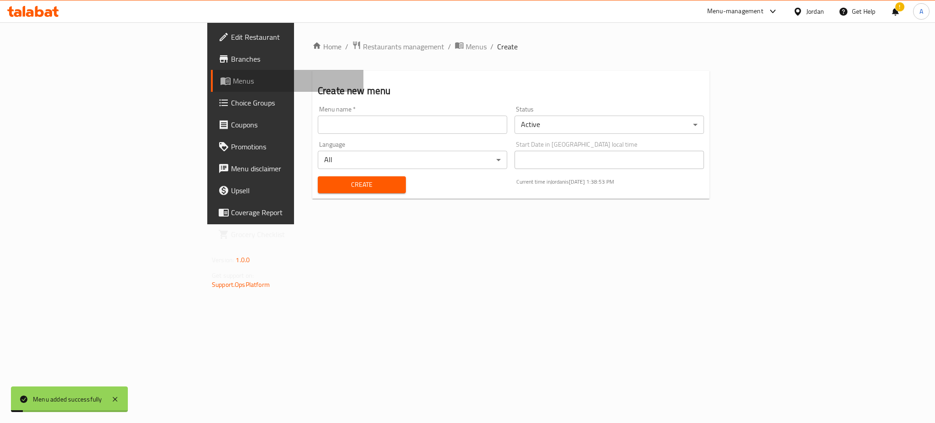
click at [211, 88] on link "Menus" at bounding box center [287, 81] width 153 height 22
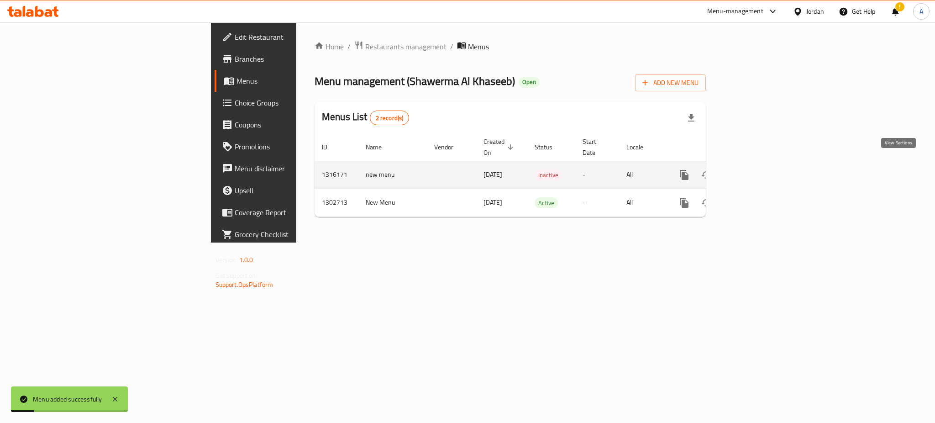
click at [756, 169] on icon "enhanced table" at bounding box center [750, 174] width 11 height 11
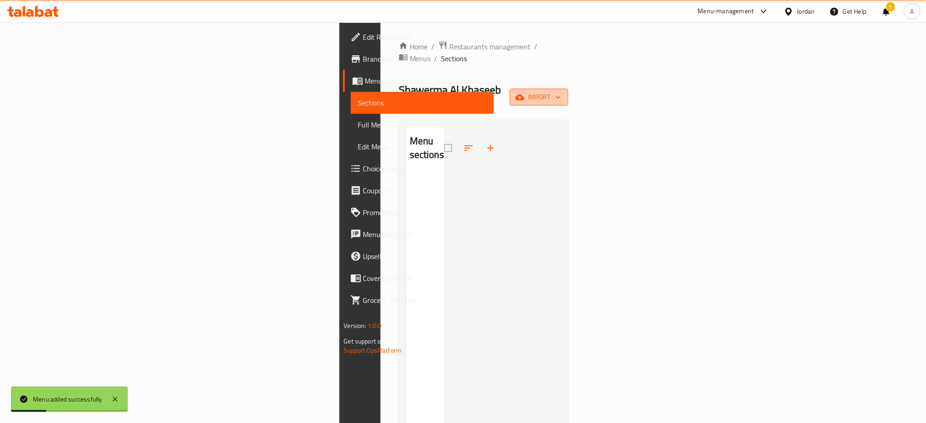
click at [561, 91] on span "import" at bounding box center [539, 96] width 44 height 11
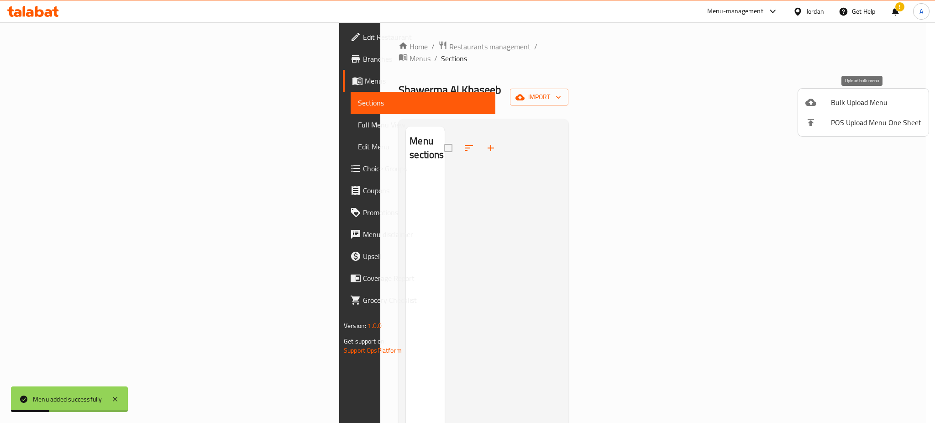
click at [869, 102] on span "Bulk Upload Menu" at bounding box center [876, 102] width 90 height 11
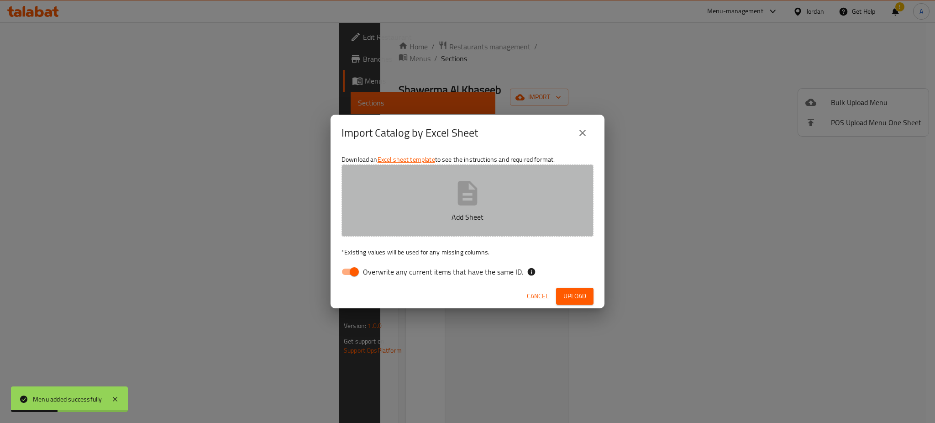
click at [468, 185] on icon "button" at bounding box center [468, 193] width 20 height 24
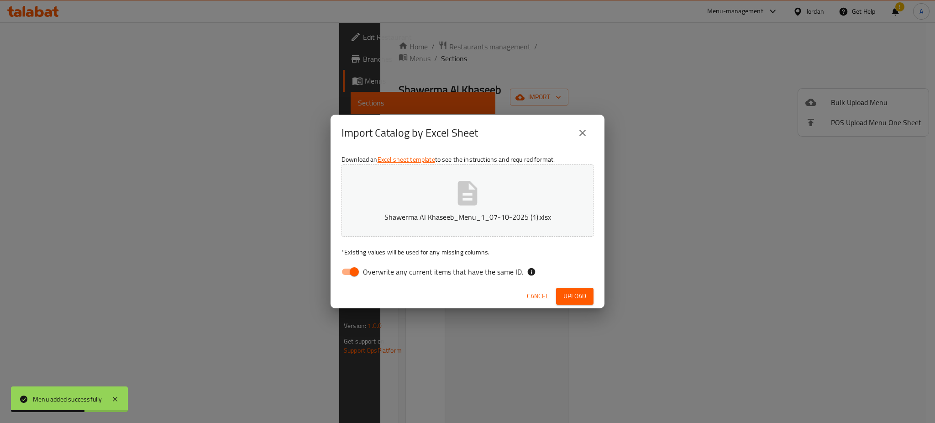
drag, startPoint x: 363, startPoint y: 269, endPoint x: 374, endPoint y: 274, distance: 11.7
click at [363, 270] on input "Overwrite any current items that have the same ID." at bounding box center [354, 271] width 52 height 17
checkbox input "false"
click at [595, 305] on div "Cancel Upload" at bounding box center [468, 296] width 274 height 24
click at [587, 294] on button "Upload" at bounding box center [574, 296] width 37 height 17
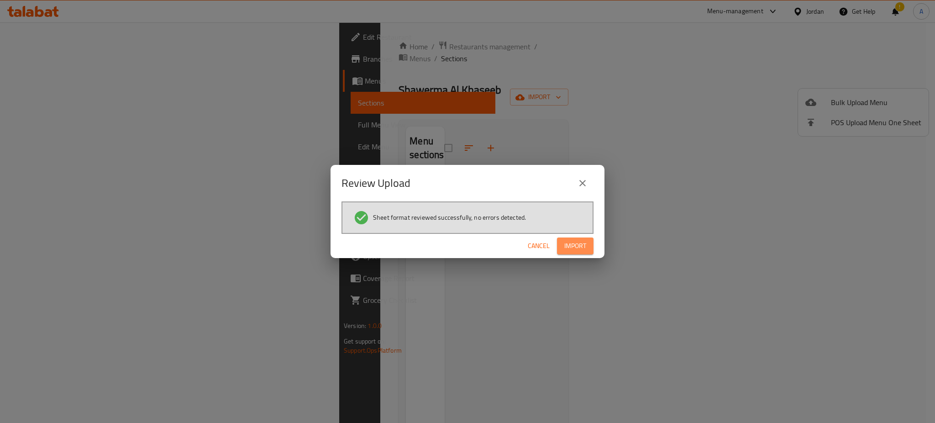
click at [587, 245] on button "Import" at bounding box center [575, 245] width 37 height 17
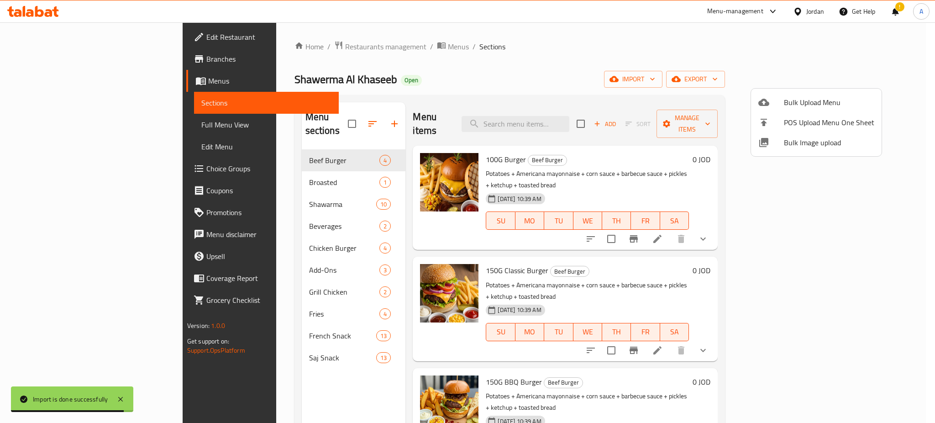
click at [279, 321] on div at bounding box center [467, 211] width 935 height 423
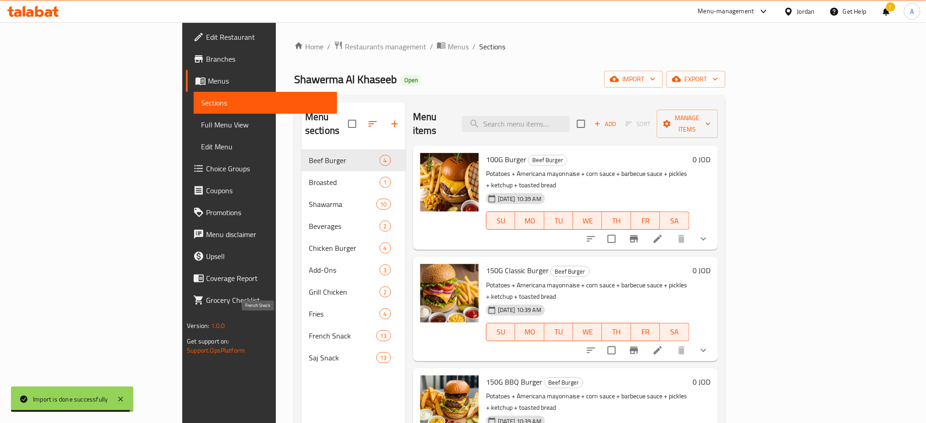
click at [309, 330] on span "French Snack" at bounding box center [343, 335] width 68 height 11
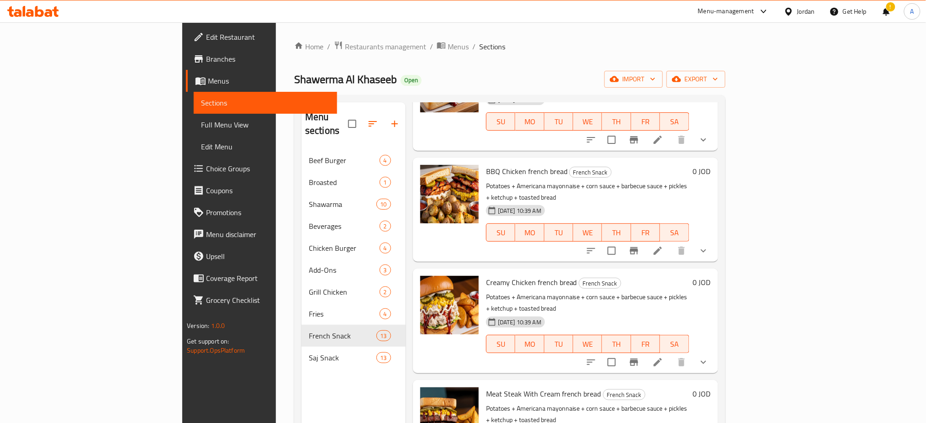
scroll to position [896, 0]
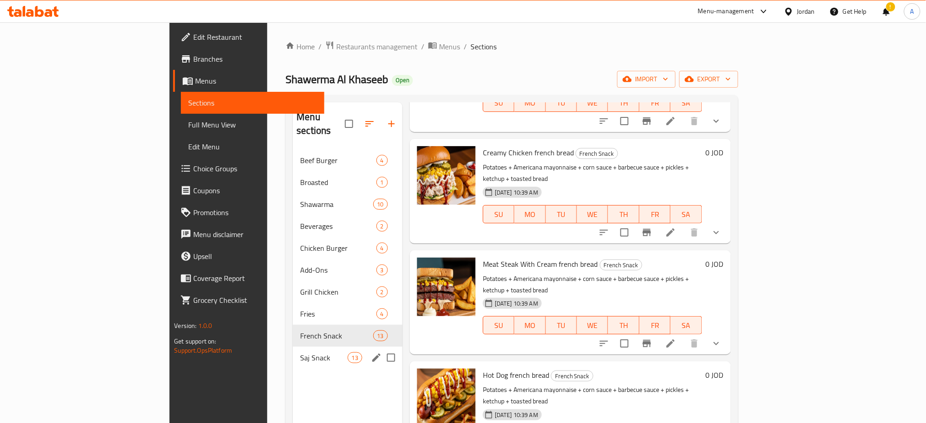
click at [300, 352] on span "Saj Snack" at bounding box center [323, 357] width 47 height 11
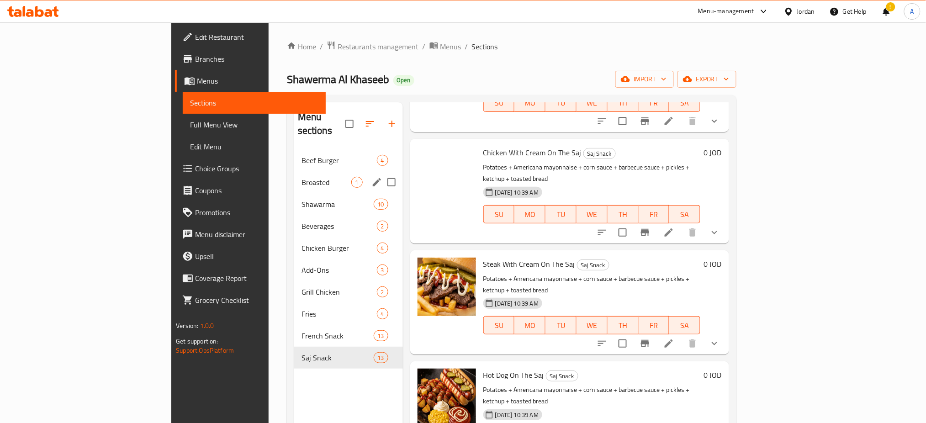
click at [301, 177] on span "Broasted" at bounding box center [326, 182] width 50 height 11
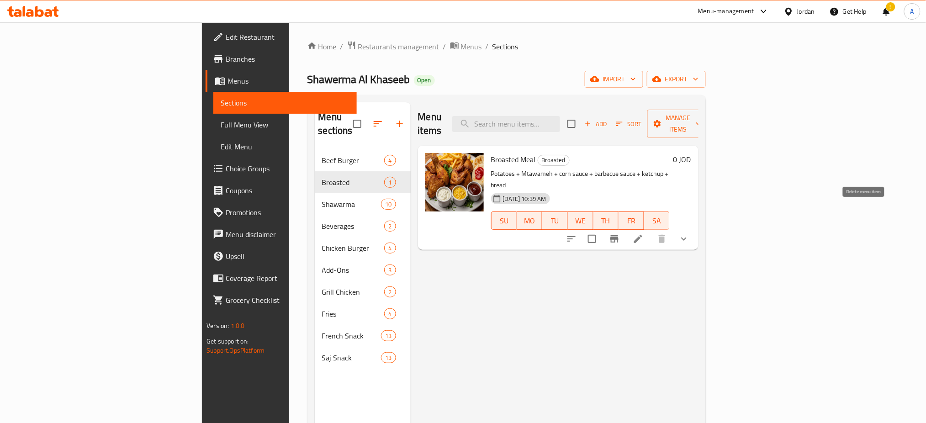
click at [689, 233] on icon "show more" at bounding box center [683, 238] width 11 height 11
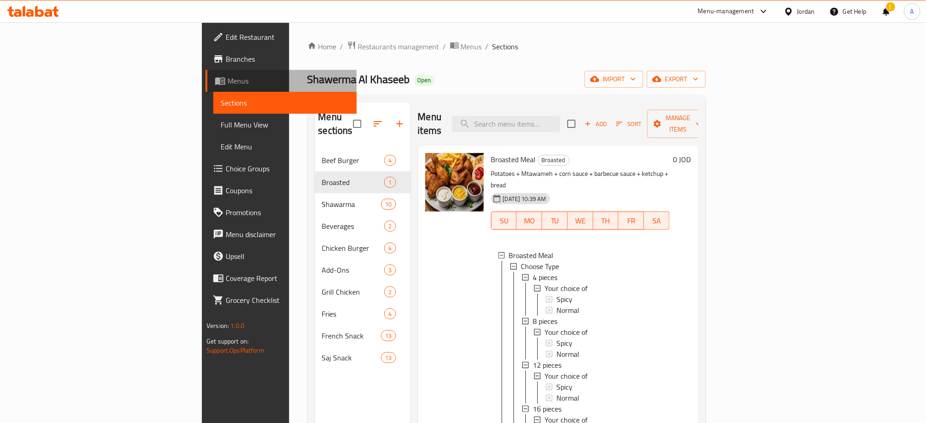
click at [227, 80] on span "Menus" at bounding box center [288, 80] width 122 height 11
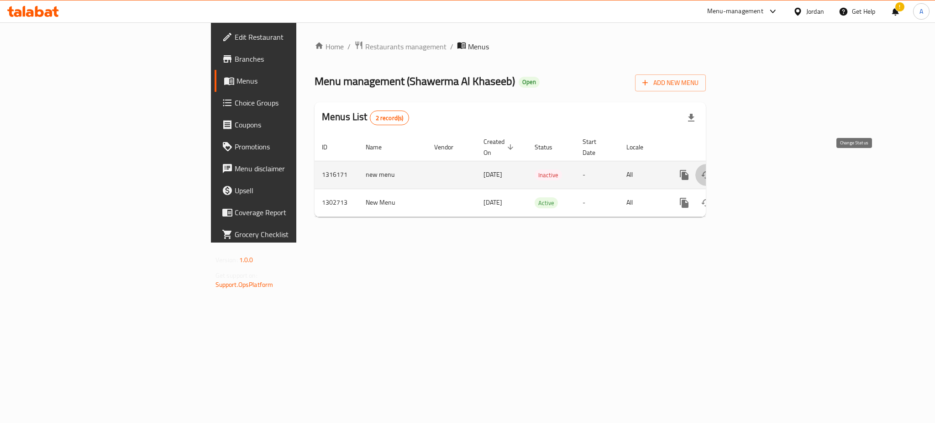
click at [712, 169] on icon "enhanced table" at bounding box center [706, 174] width 11 height 11
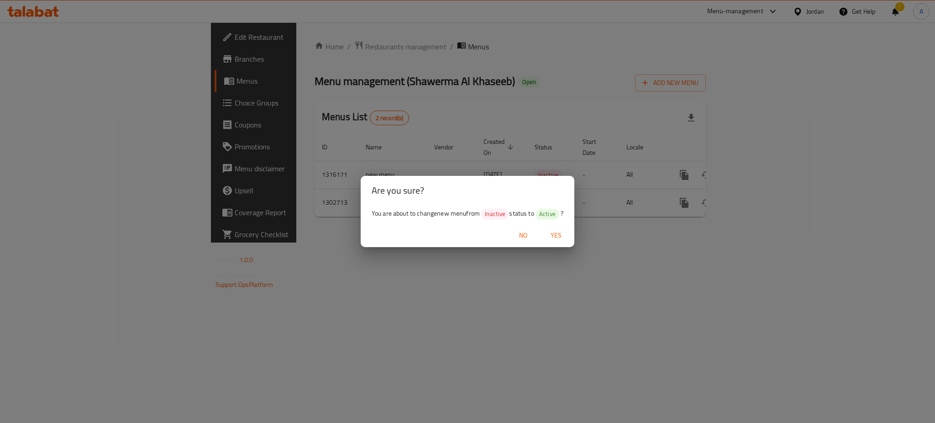
click at [558, 235] on span "Yes" at bounding box center [556, 235] width 22 height 11
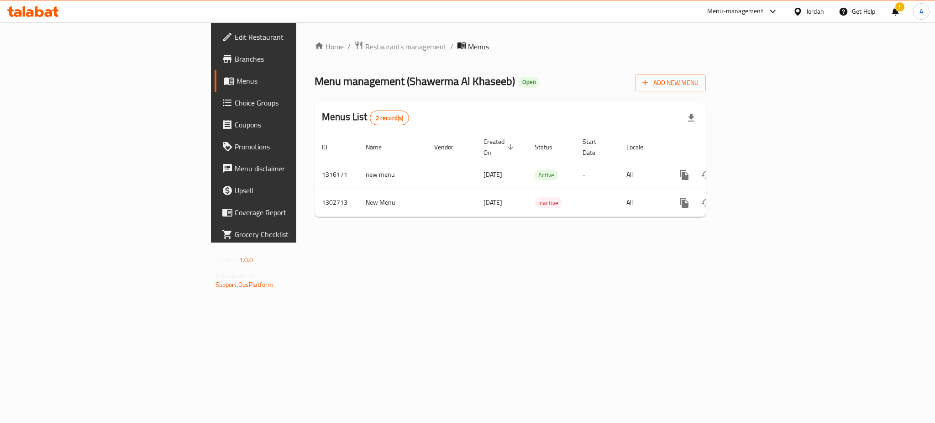
click at [728, 13] on div "Menu-management" at bounding box center [735, 11] width 56 height 11
click at [721, 58] on div "Agent Campaigns Center" at bounding box center [685, 61] width 84 height 21
